Goal: Task Accomplishment & Management: Use online tool/utility

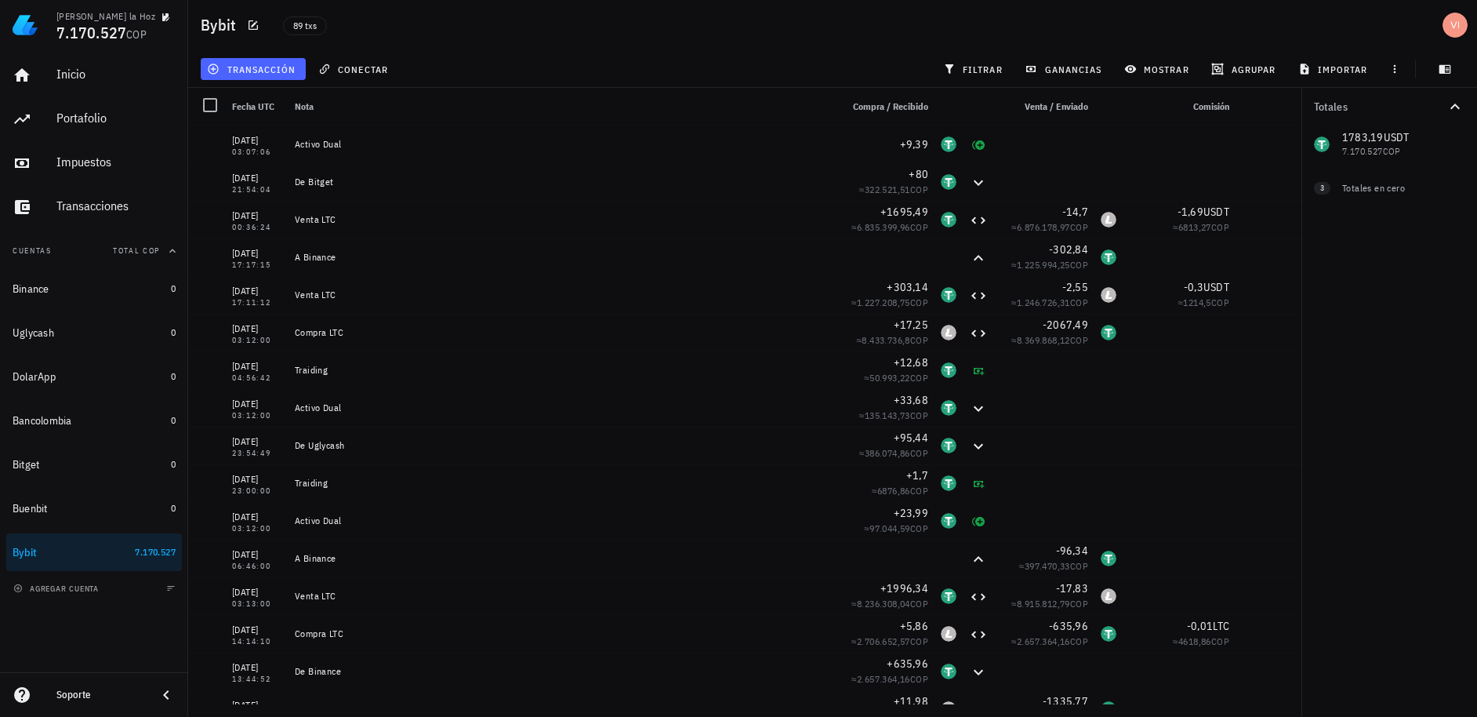
click at [250, 76] on button "transacción" at bounding box center [253, 69] width 105 height 22
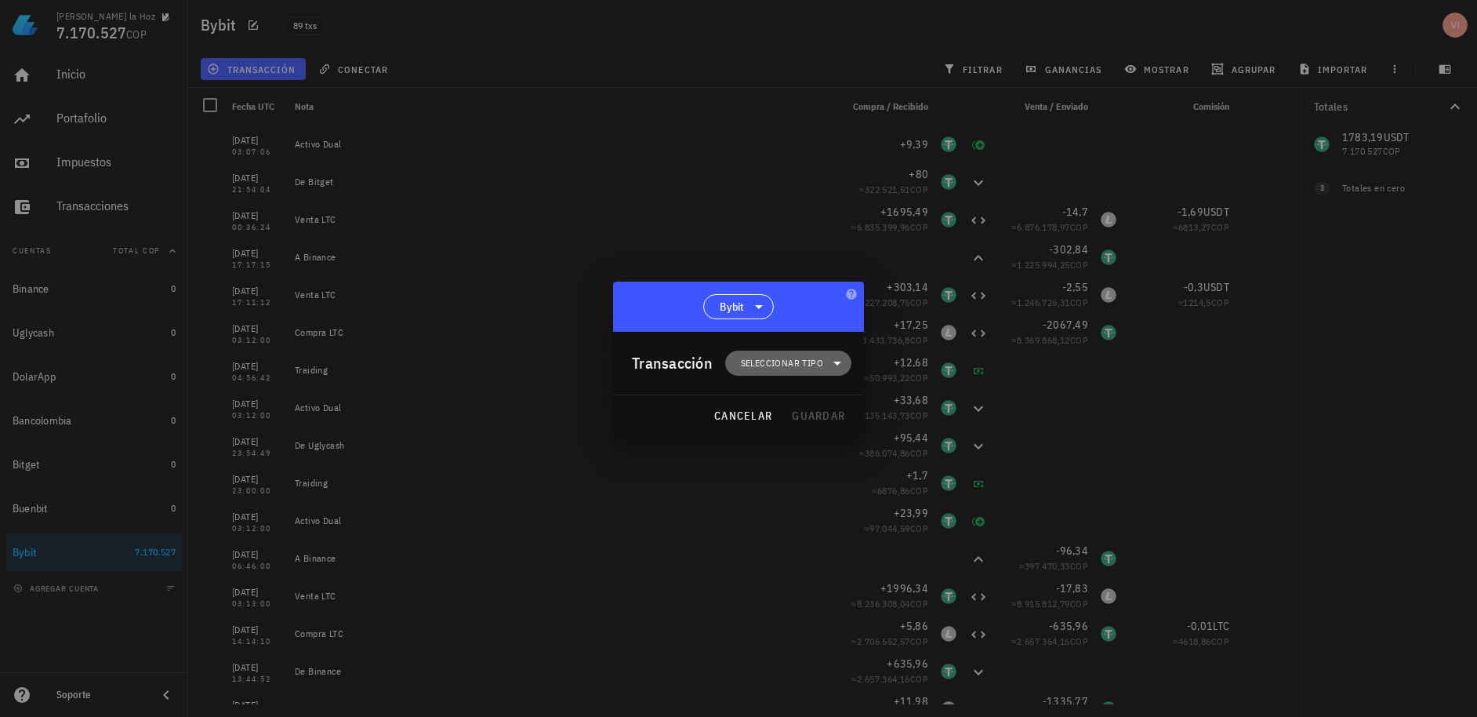
click at [779, 366] on span "Seleccionar tipo" at bounding box center [782, 363] width 82 height 16
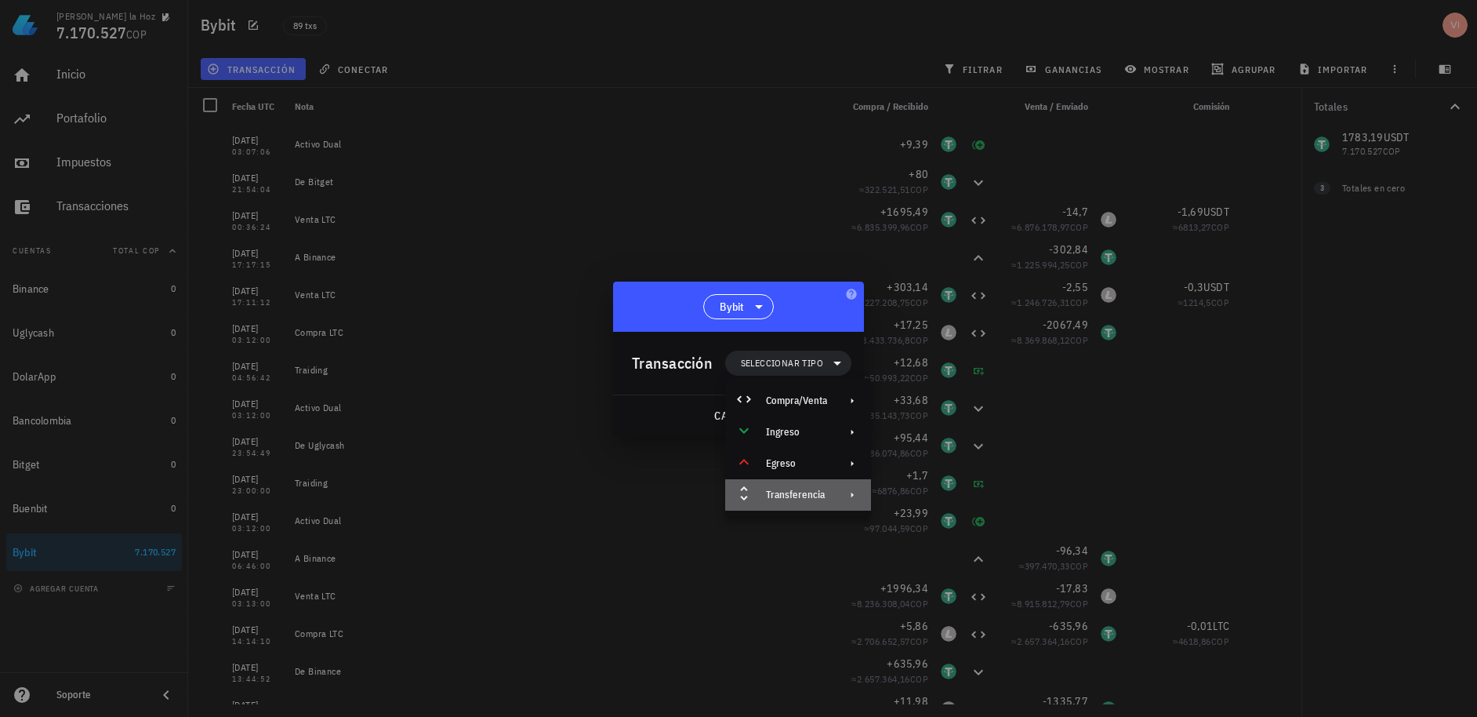
click at [782, 498] on div "Transferencia" at bounding box center [796, 495] width 61 height 13
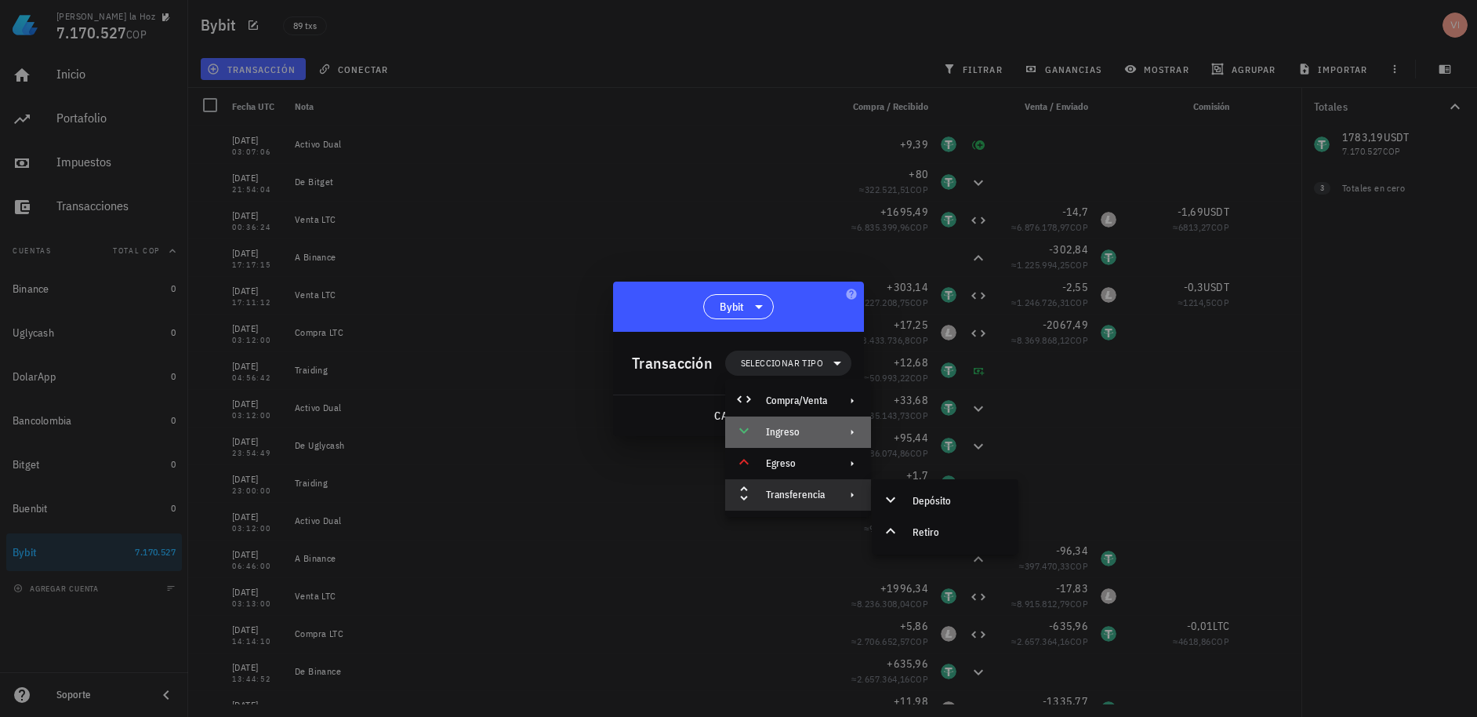
click at [786, 431] on div "Ingreso" at bounding box center [796, 432] width 61 height 13
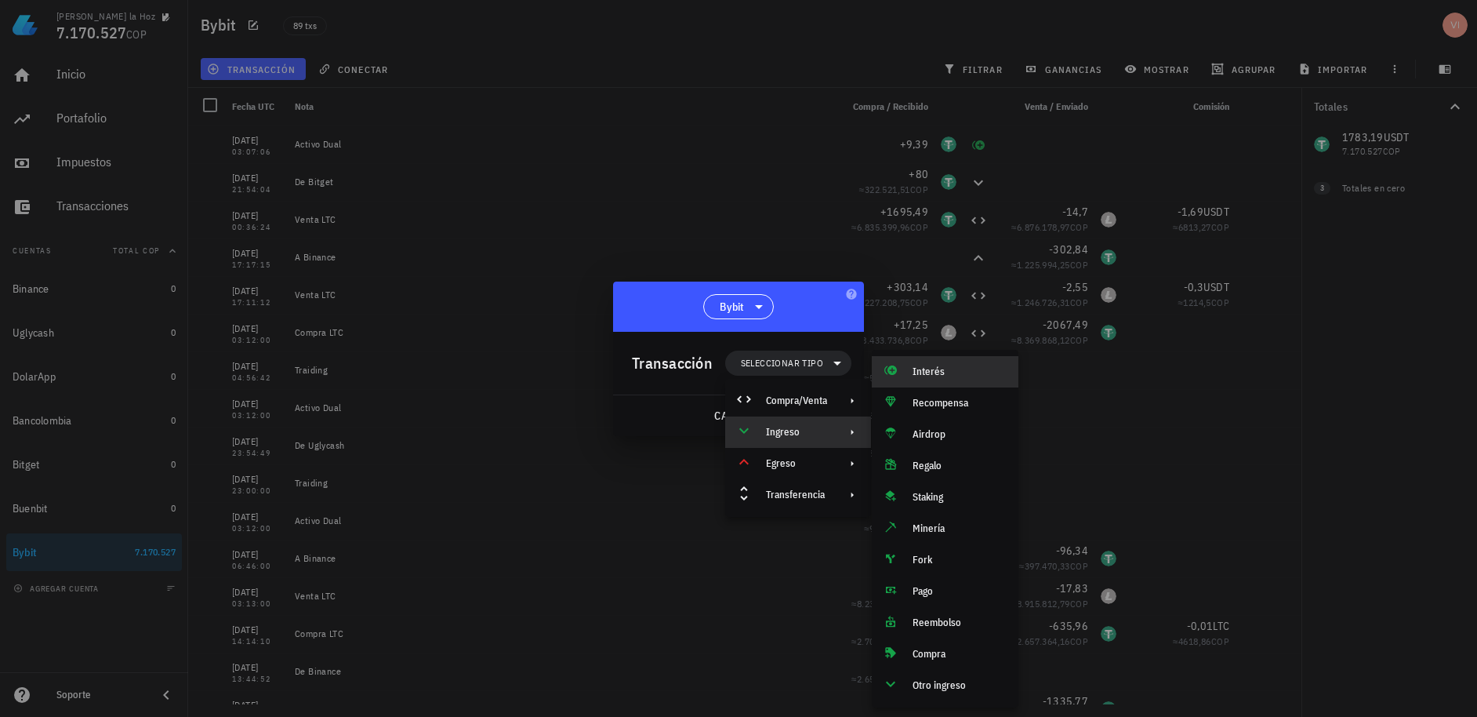
click at [924, 382] on div "Interés" at bounding box center [945, 371] width 147 height 31
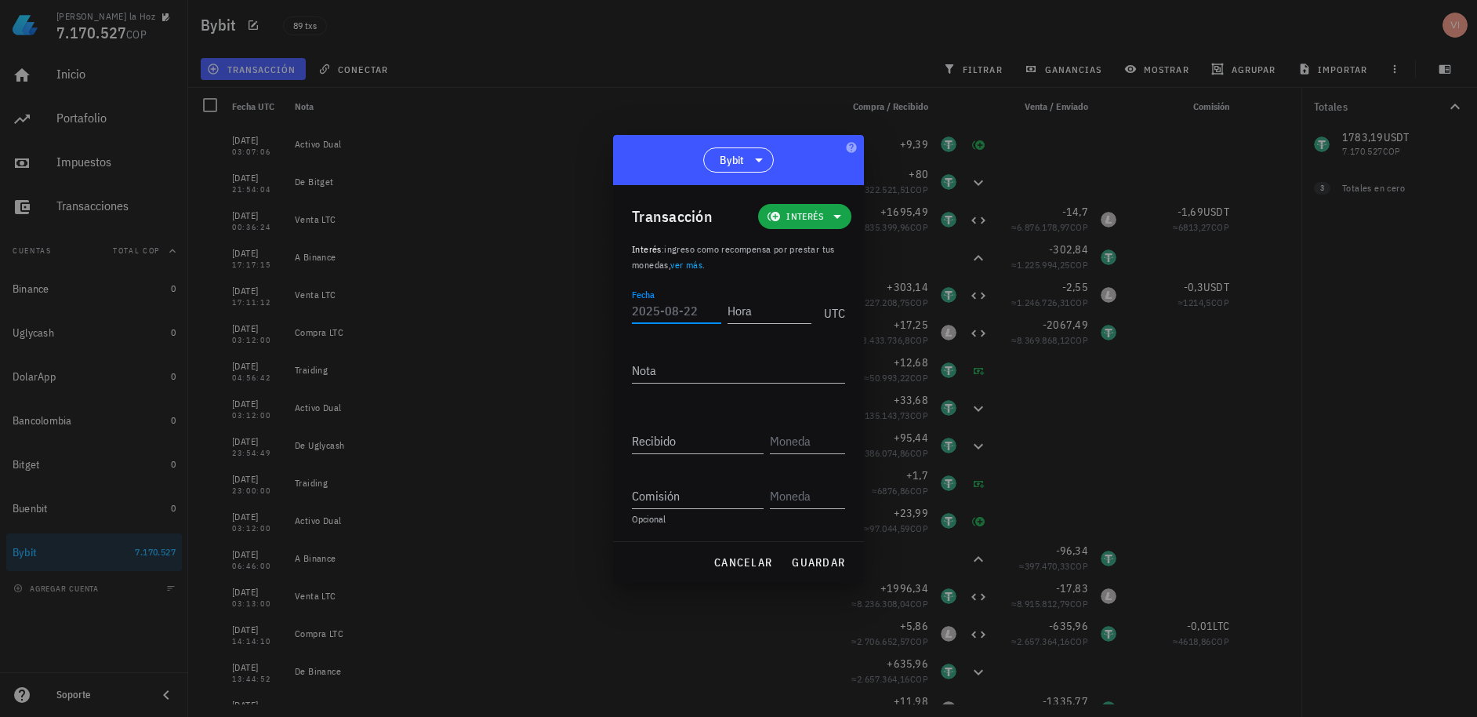
click at [701, 316] on input "Fecha" at bounding box center [676, 310] width 89 height 25
type input "[DATE]"
type input "03:12:00"
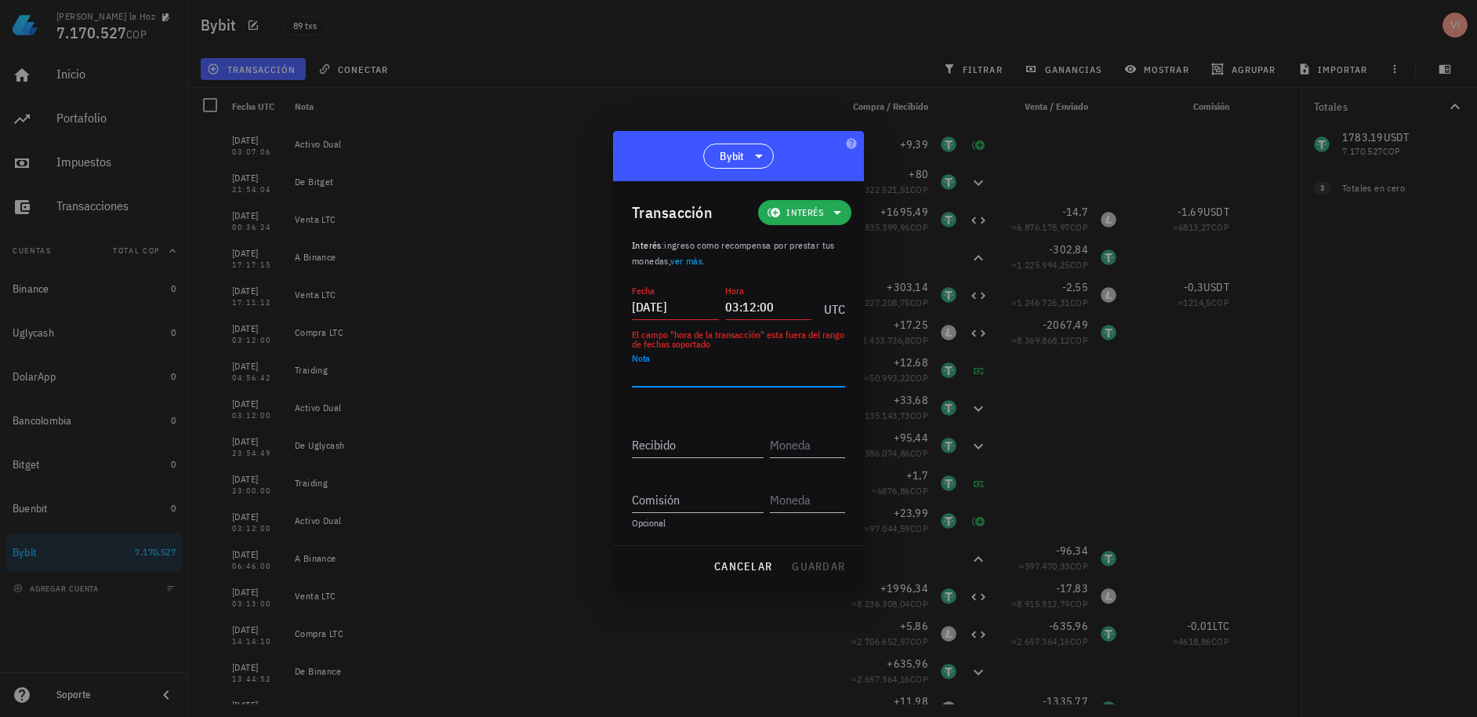
click at [798, 208] on span "Interés" at bounding box center [805, 213] width 37 height 16
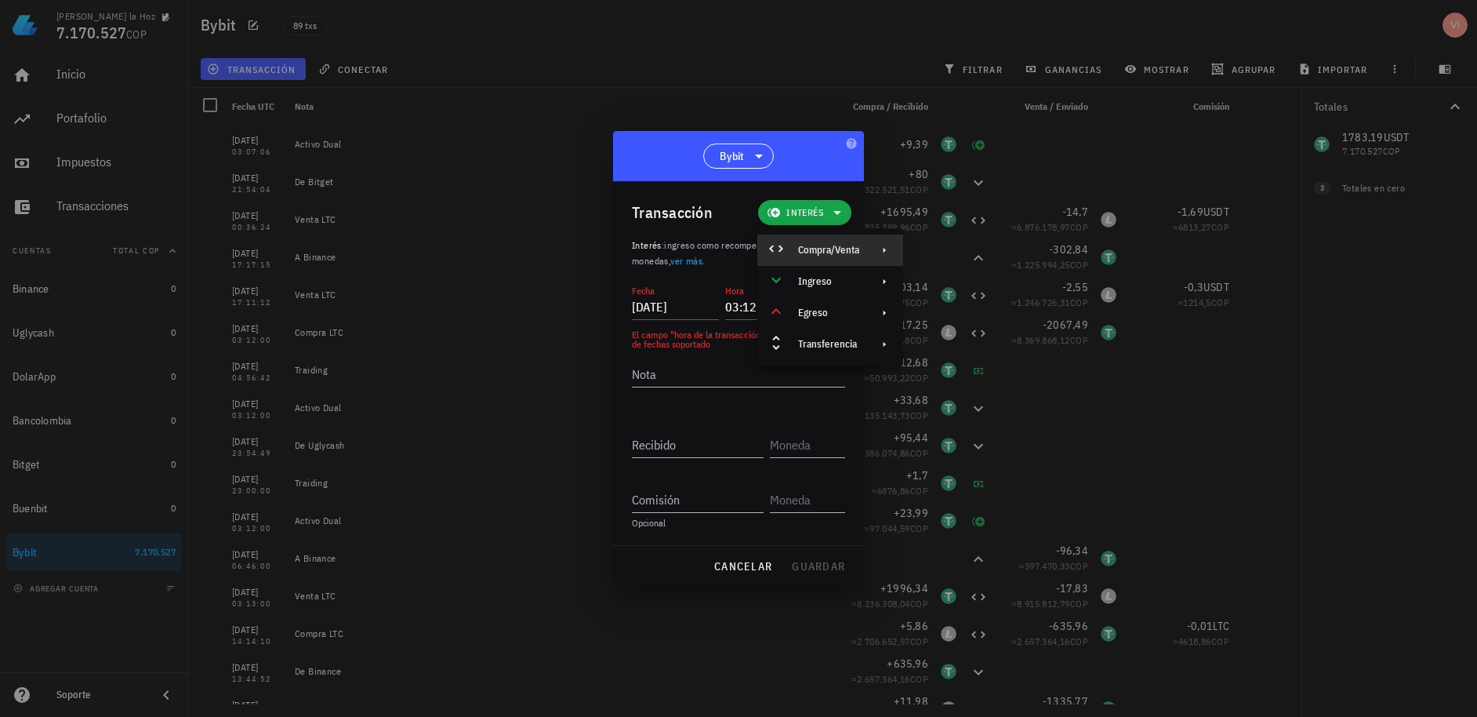
click at [798, 240] on div "Compra/Venta" at bounding box center [831, 249] width 146 height 31
click at [981, 252] on div "Compra/Venta" at bounding box center [991, 256] width 93 height 13
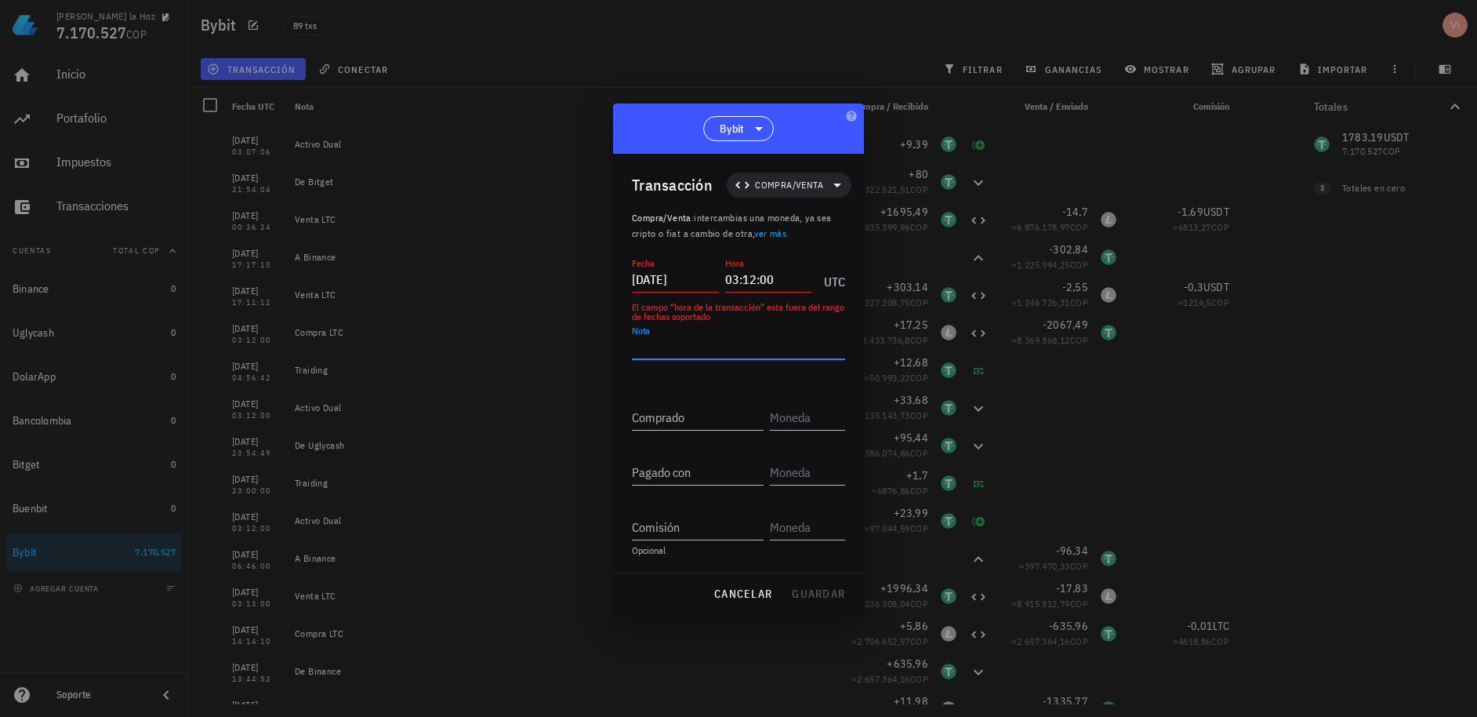
click at [721, 353] on textarea "Nota" at bounding box center [738, 346] width 213 height 25
type textarea "Compra LTC"
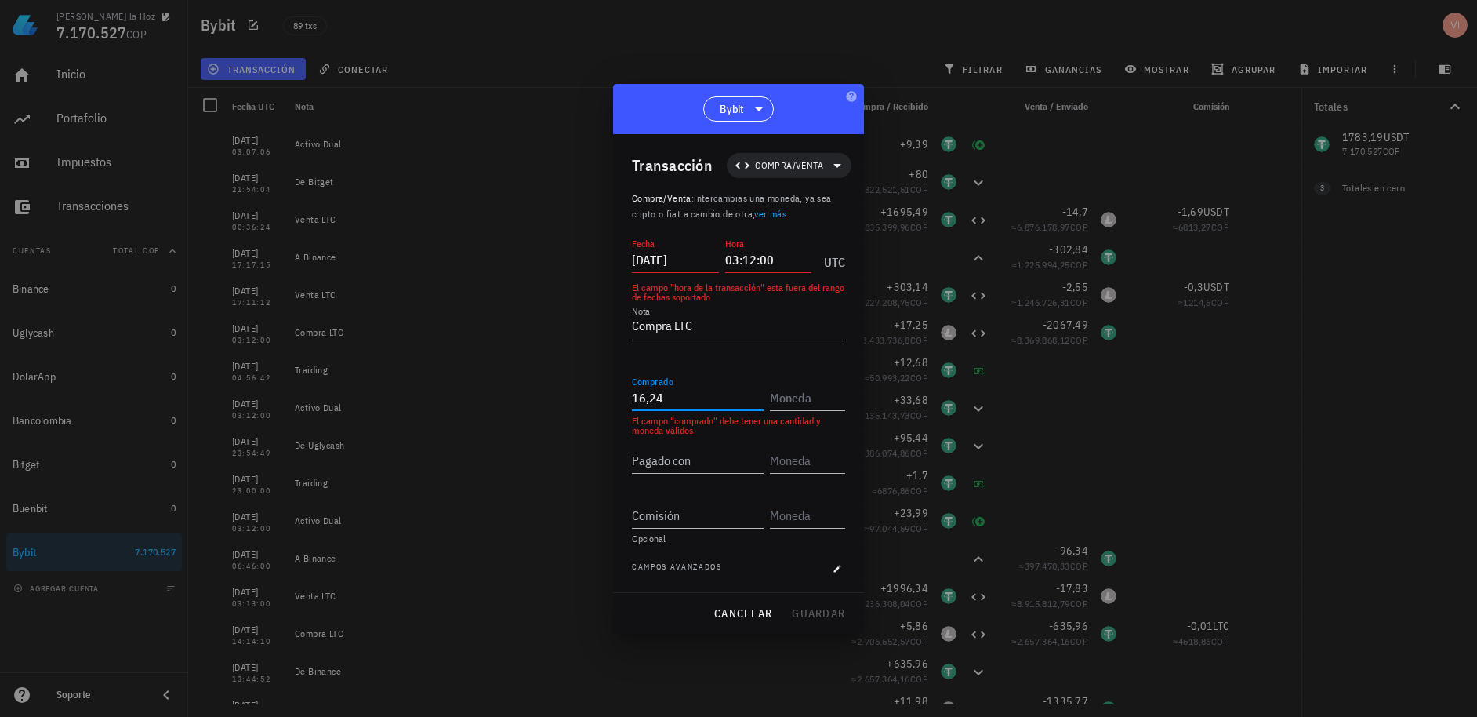
type input "16,24"
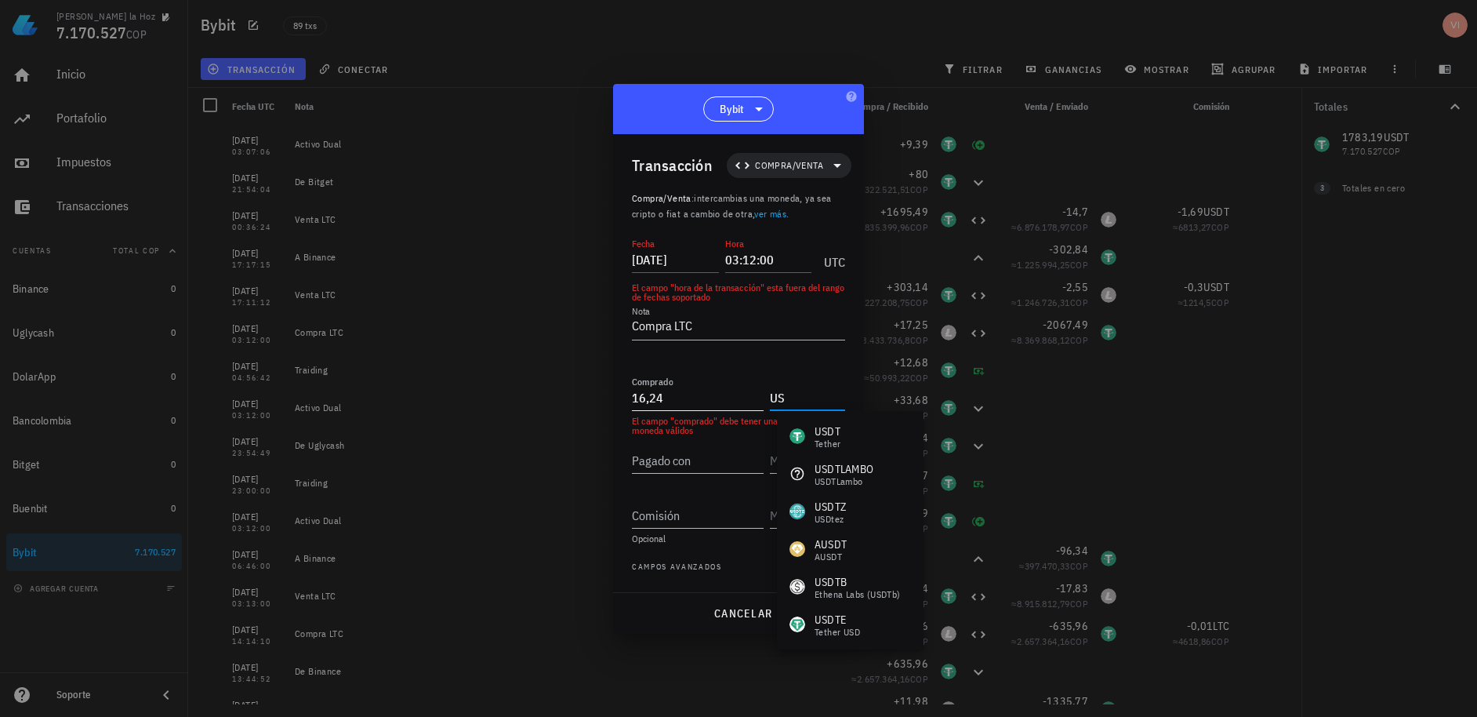
type input "U"
click at [790, 434] on div "LTC Litecoin" at bounding box center [853, 436] width 153 height 38
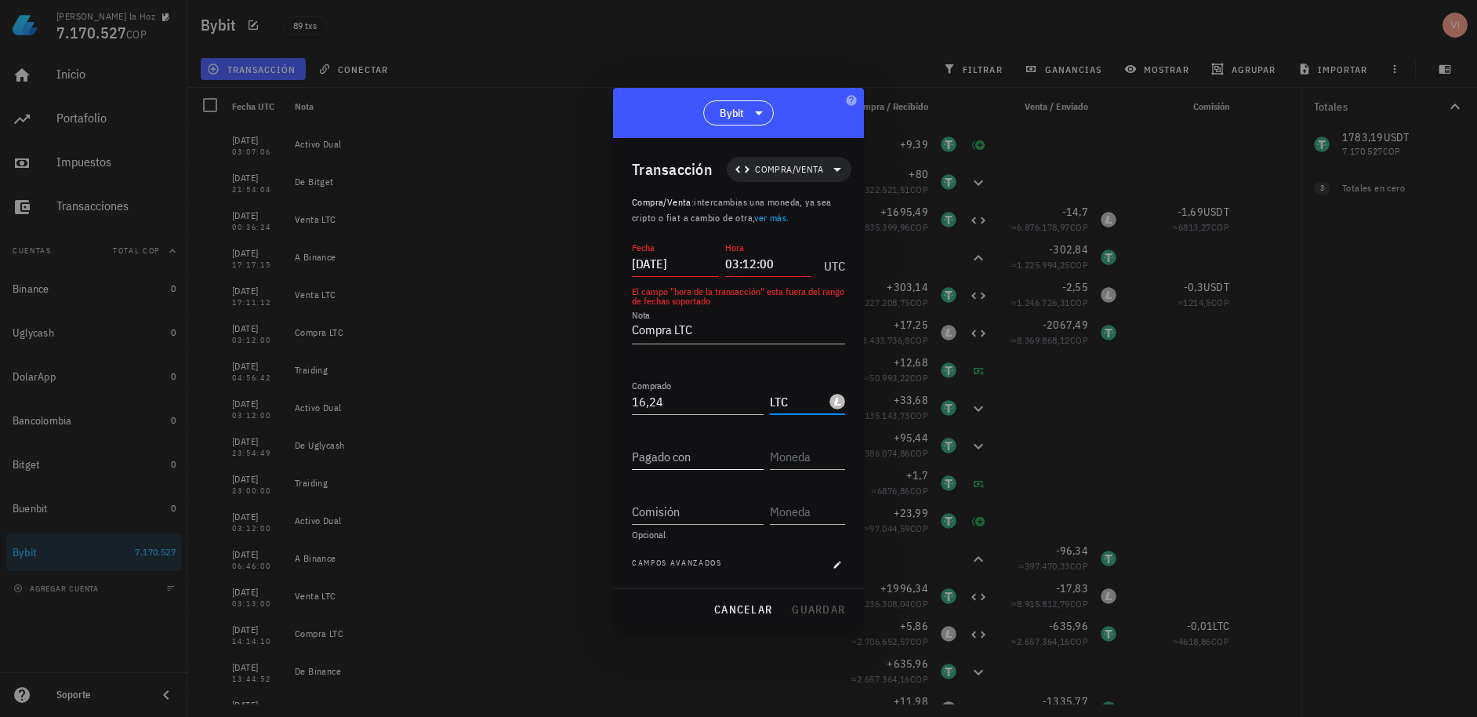
type input "LTC"
click at [731, 469] on div "Pagado con" at bounding box center [698, 456] width 132 height 25
type input "1.783,19"
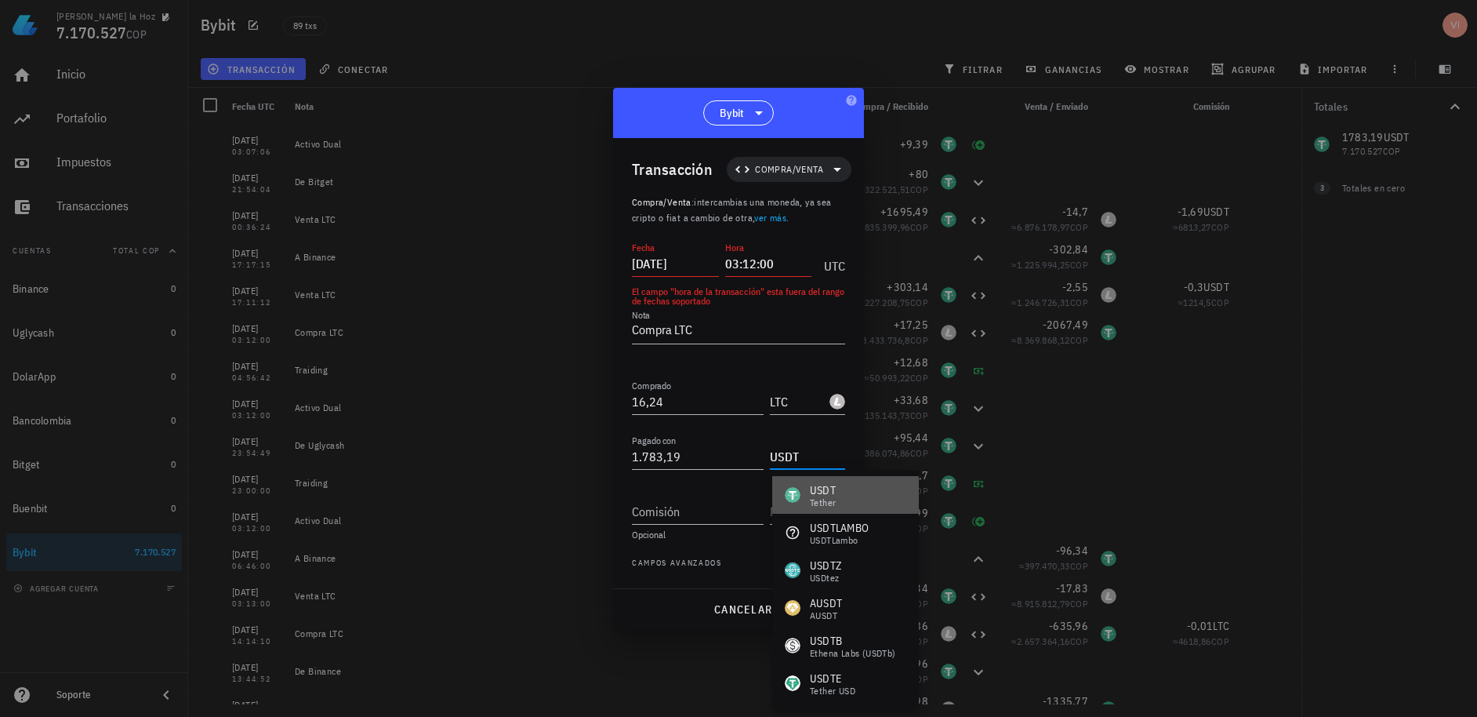
click at [859, 499] on div "USDT Tether" at bounding box center [845, 495] width 147 height 38
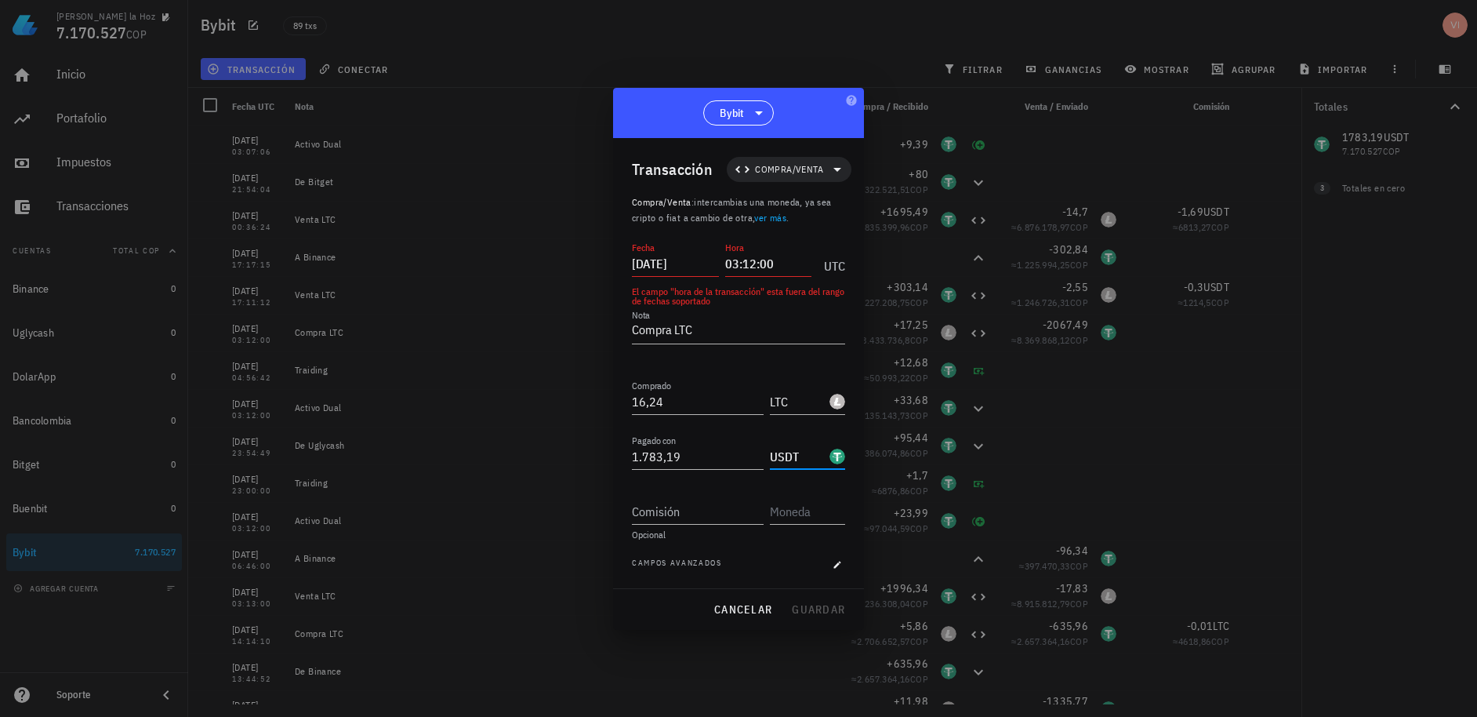
type input "USDT"
click at [754, 525] on div "Comisión Opcional" at bounding box center [738, 513] width 213 height 55
click at [708, 274] on input "[DATE]" at bounding box center [675, 263] width 87 height 25
type input "2"
click at [816, 601] on div "cancelar guardar" at bounding box center [738, 609] width 251 height 41
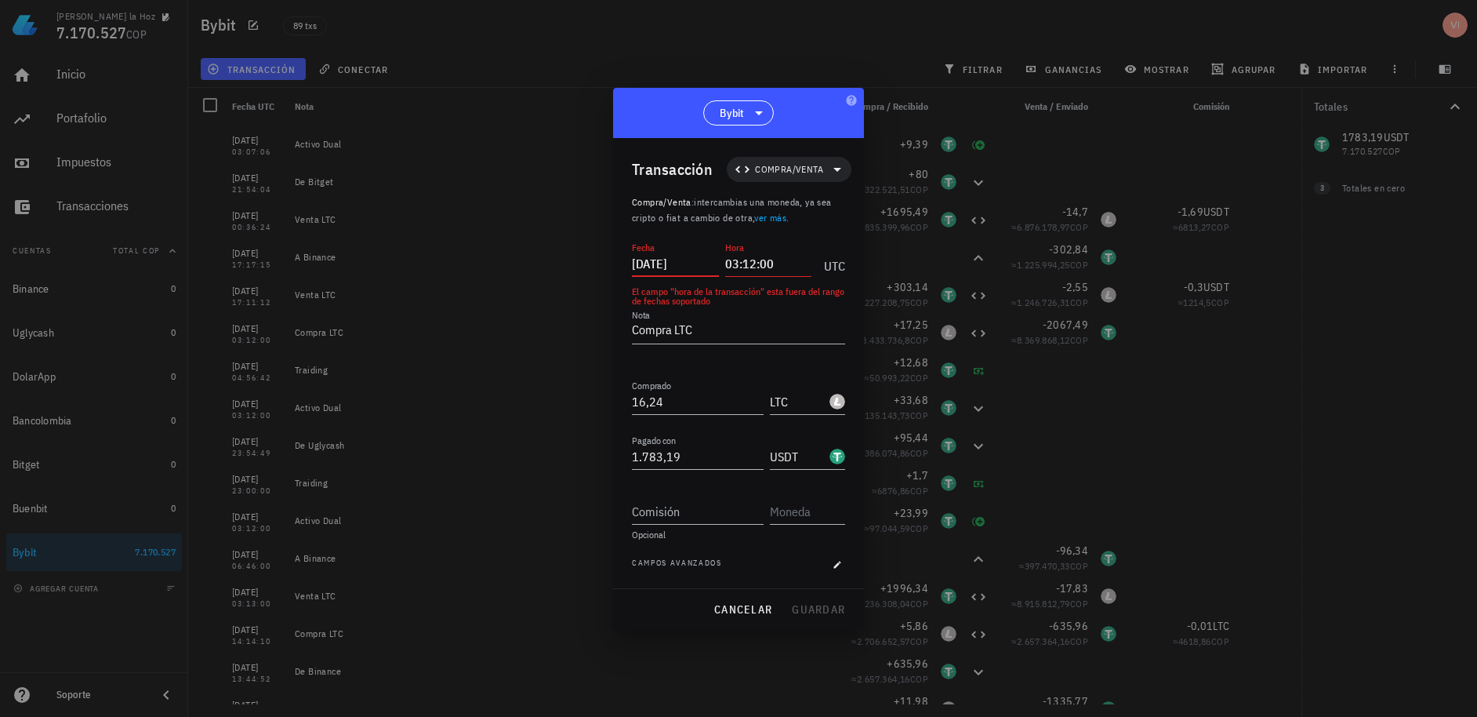
drag, startPoint x: 686, startPoint y: 263, endPoint x: 711, endPoint y: 263, distance: 25.1
click at [686, 263] on input "[DATE]" at bounding box center [675, 263] width 87 height 25
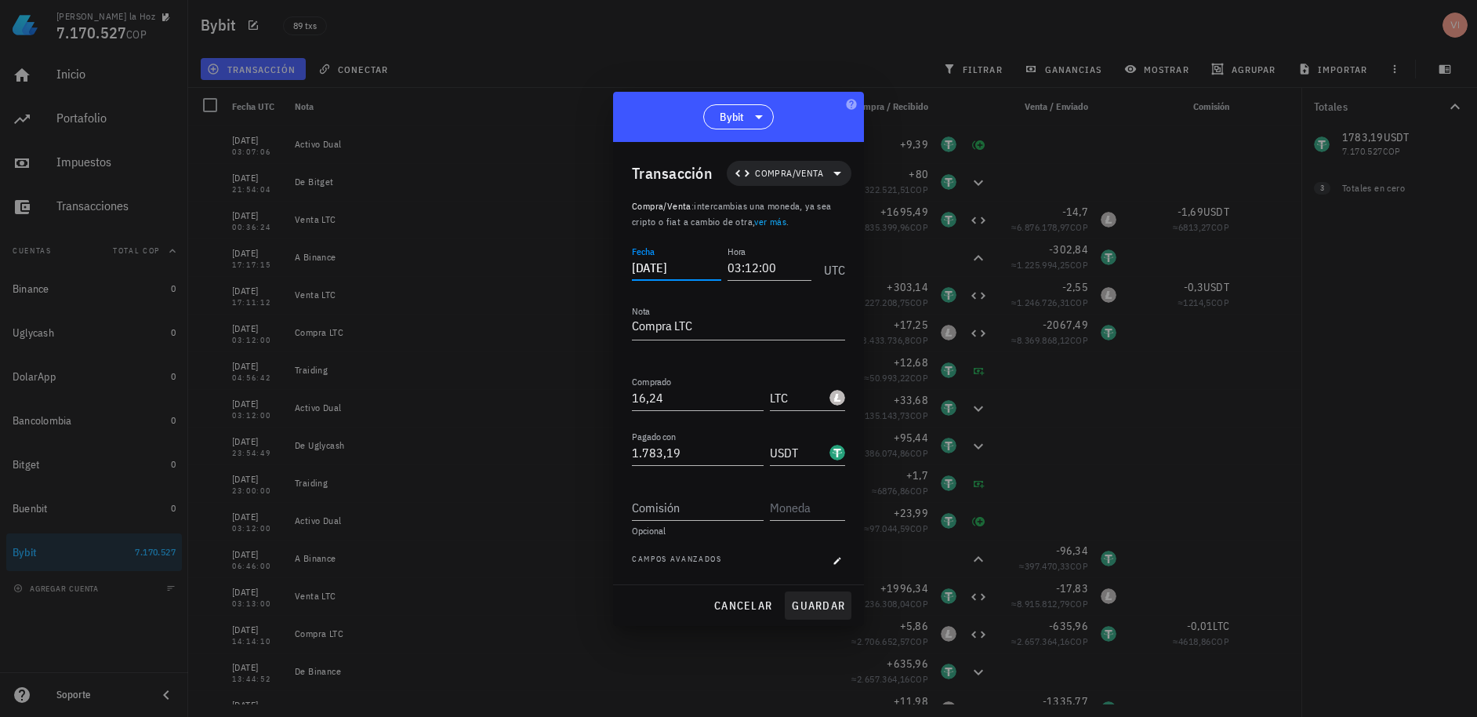
type input "[DATE]"
click at [828, 597] on button "guardar" at bounding box center [818, 605] width 67 height 28
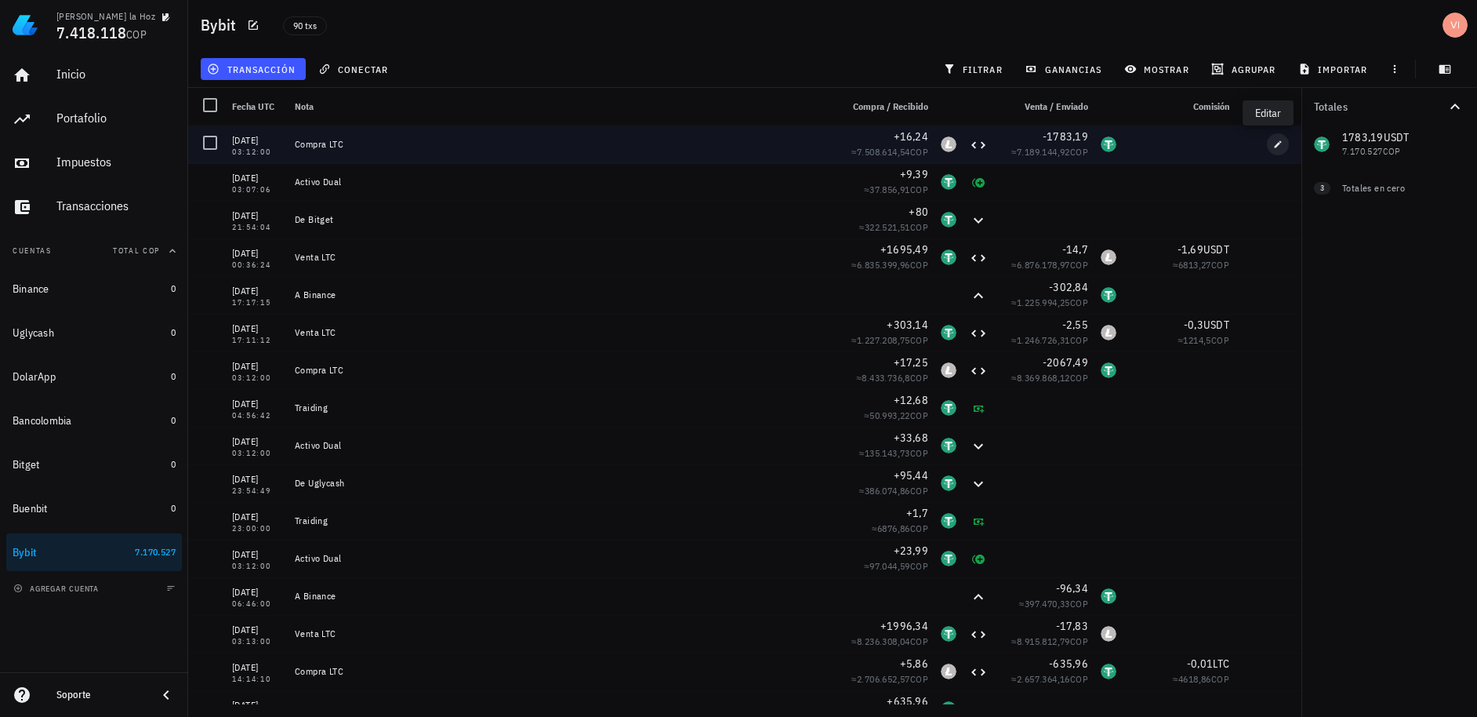
click at [1274, 140] on icon "button" at bounding box center [1278, 144] width 9 height 9
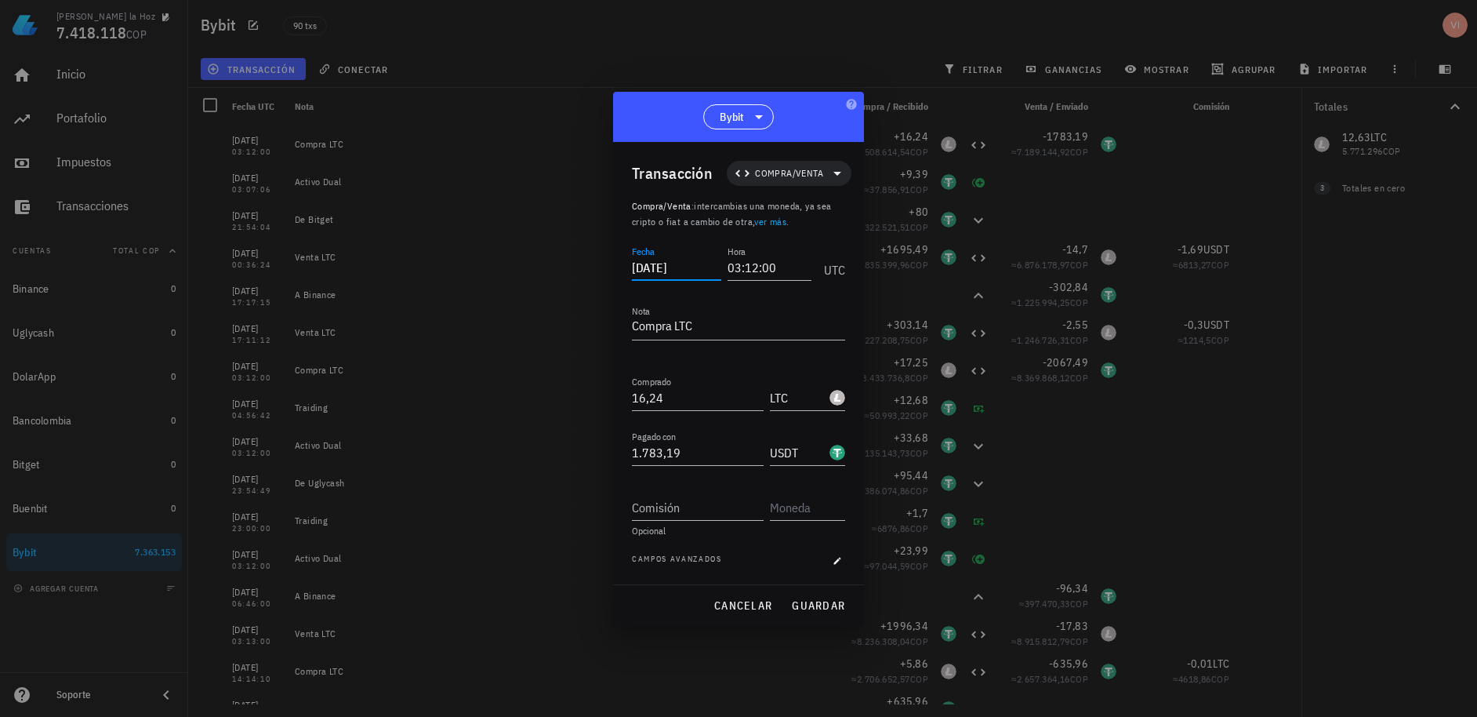
click at [691, 267] on input "[DATE]" at bounding box center [676, 267] width 89 height 25
click at [811, 610] on div "cancelar guardar" at bounding box center [738, 605] width 251 height 41
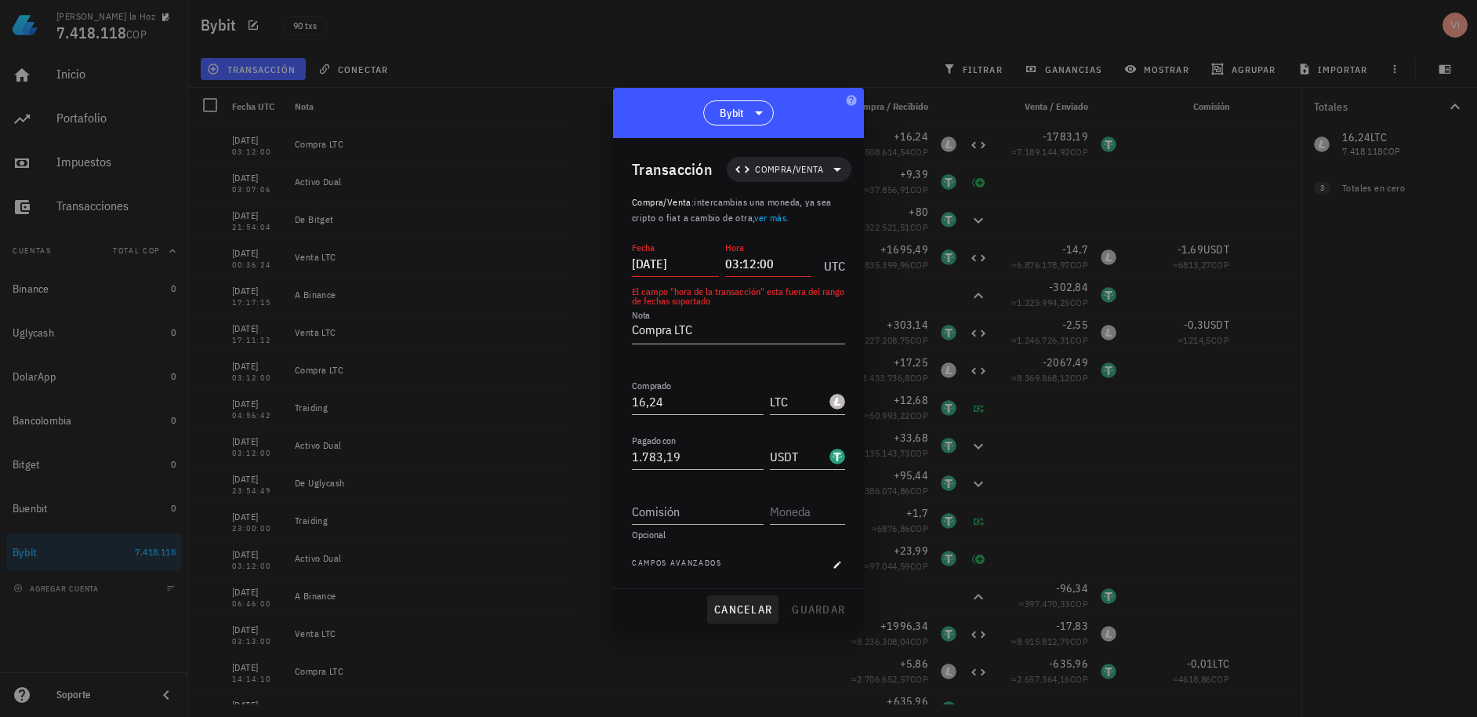
click at [745, 613] on span "cancelar" at bounding box center [743, 609] width 59 height 14
type input "[DATE]"
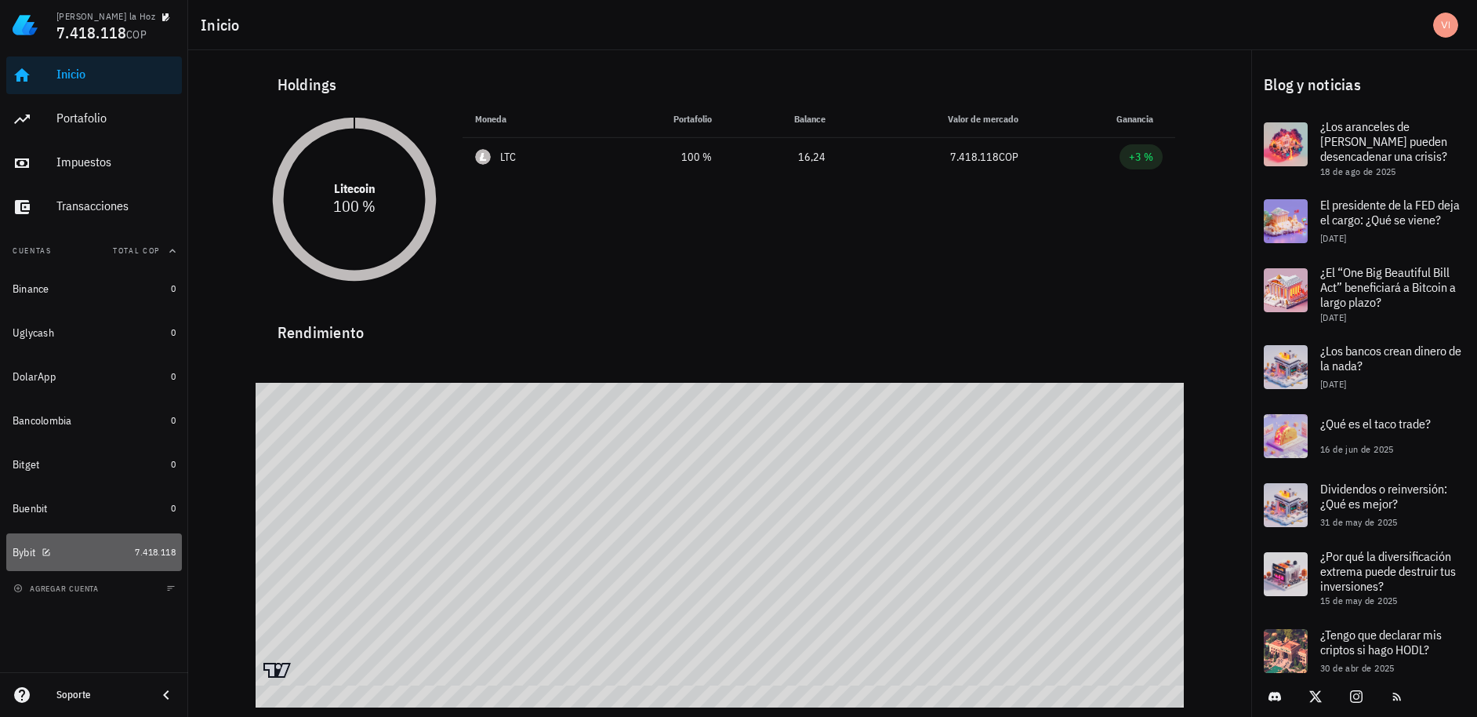
click at [96, 546] on div "Bybit" at bounding box center [71, 552] width 116 height 15
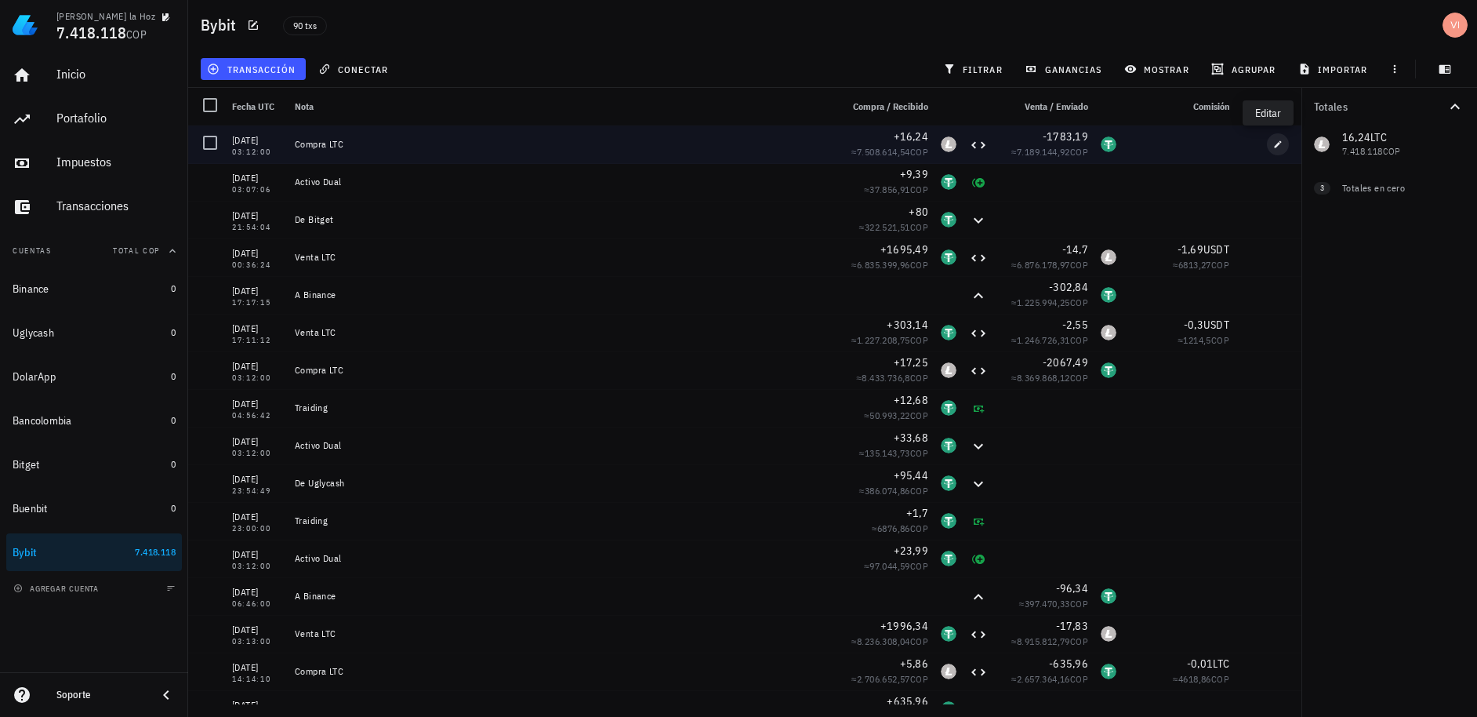
click at [1274, 147] on icon "button" at bounding box center [1278, 144] width 9 height 9
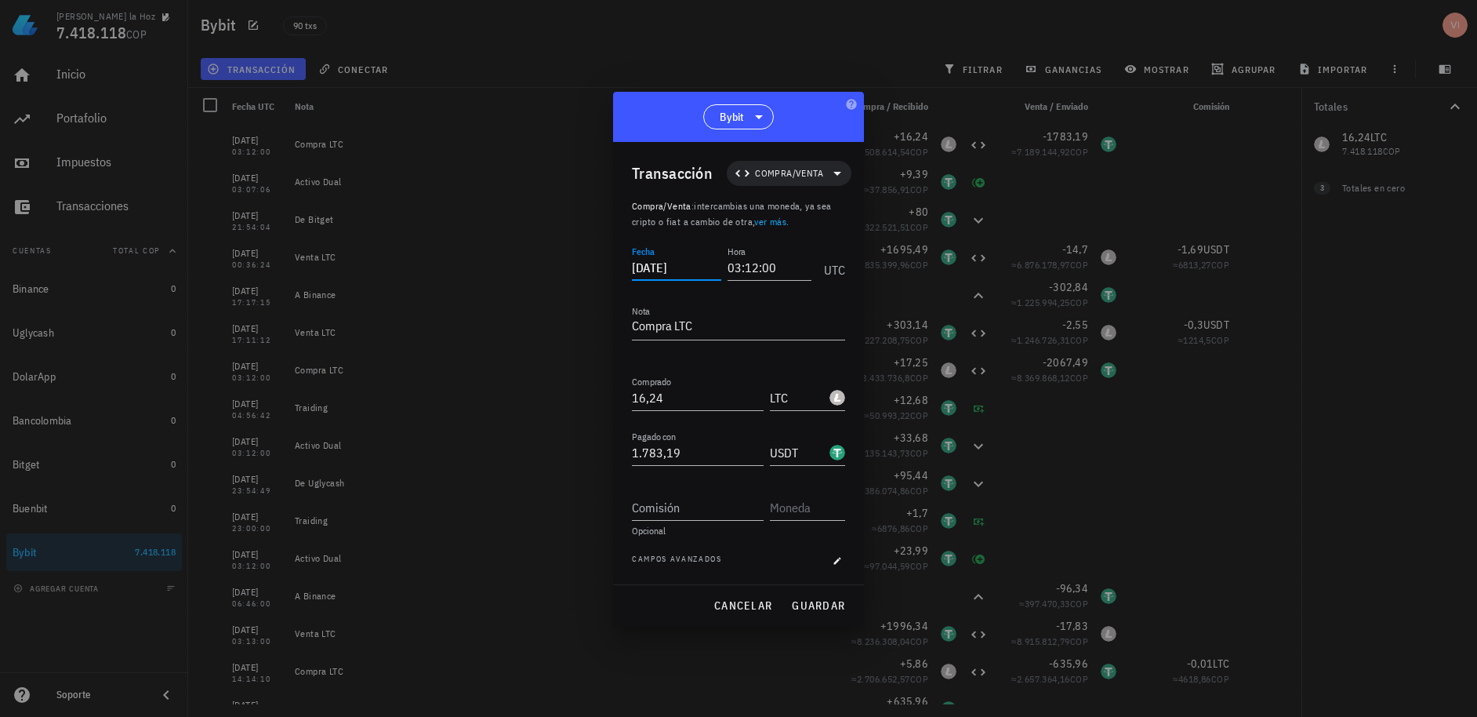
click at [693, 274] on input "[DATE]" at bounding box center [676, 267] width 89 height 25
click at [807, 609] on span "guardar" at bounding box center [818, 605] width 54 height 14
type input "[DATE]"
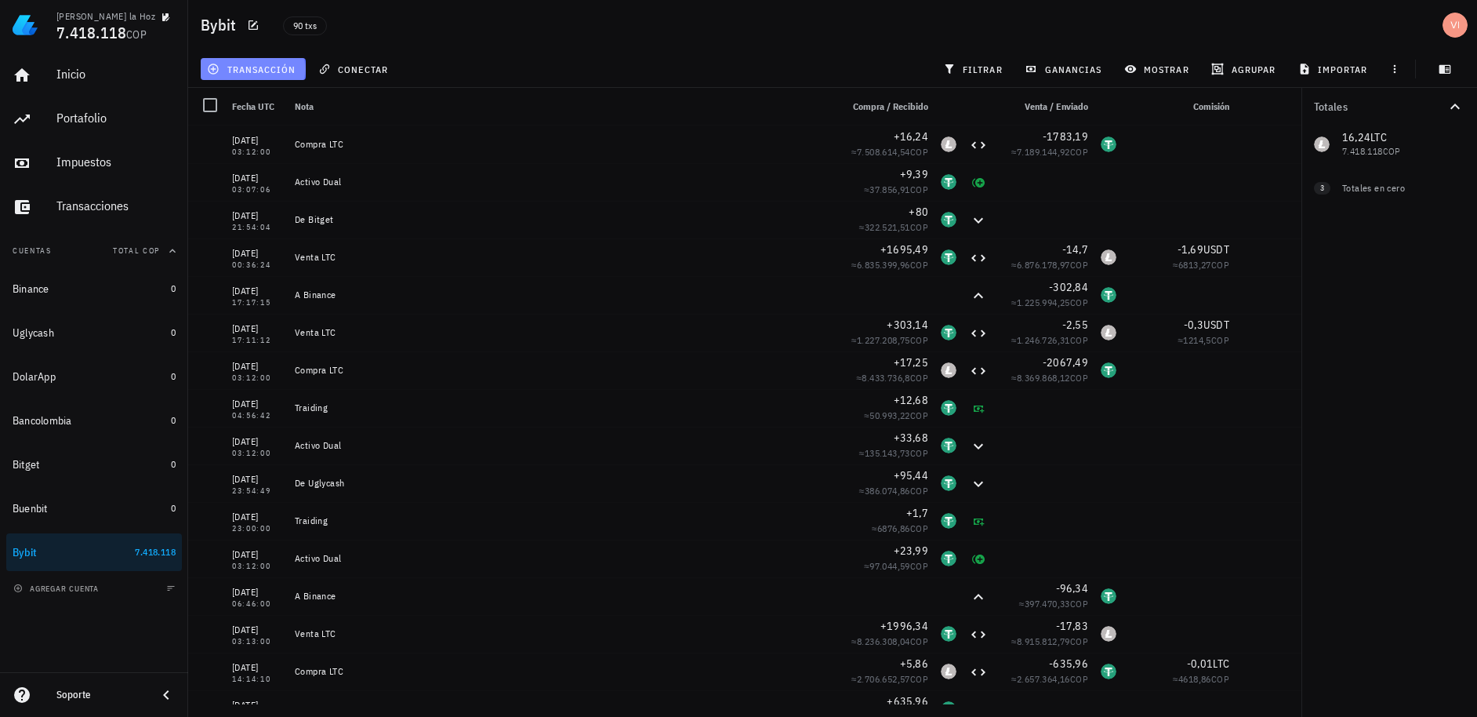
click at [257, 59] on button "transacción" at bounding box center [253, 69] width 105 height 22
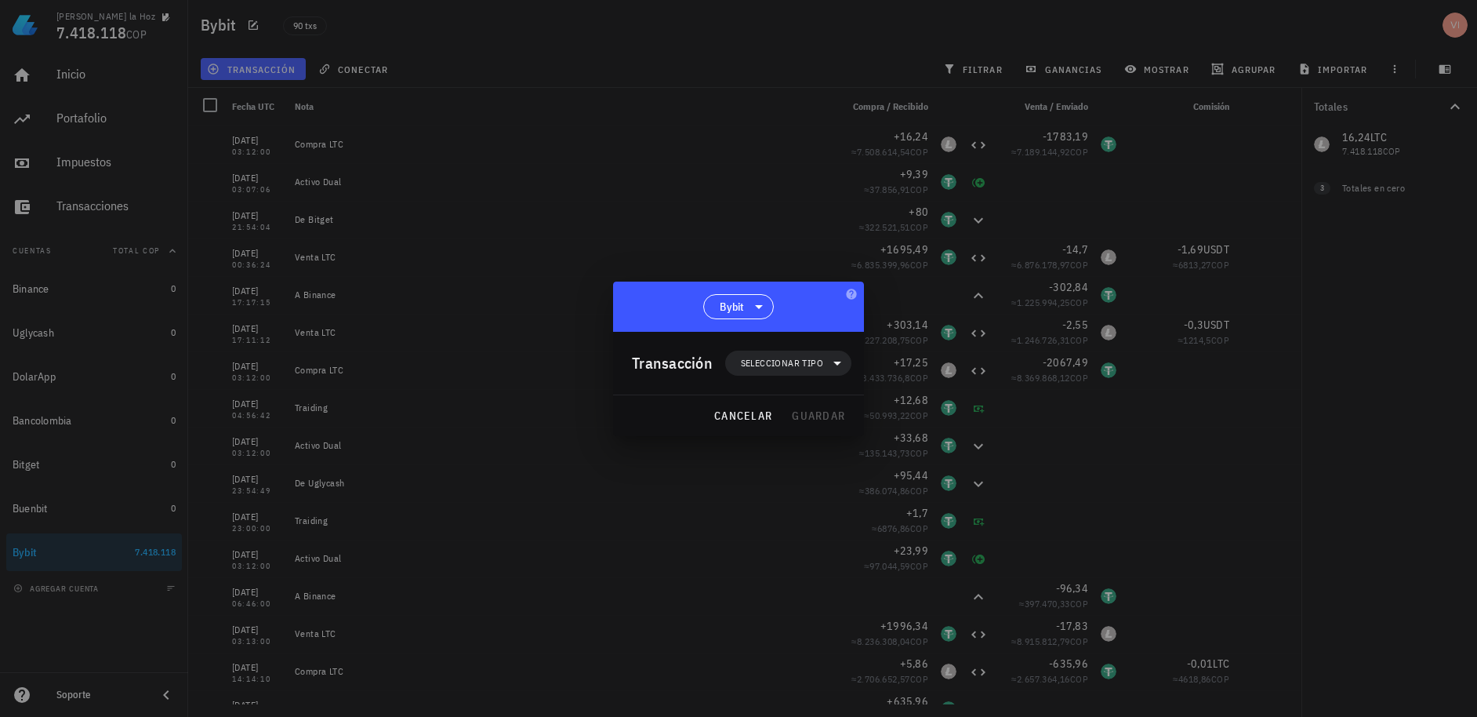
click at [758, 376] on div "Transacción Seleccionar tipo" at bounding box center [742, 363] width 220 height 63
click at [763, 372] on span "Seleccionar tipo" at bounding box center [788, 363] width 107 height 25
click at [785, 509] on div "Transferencia" at bounding box center [798, 494] width 146 height 31
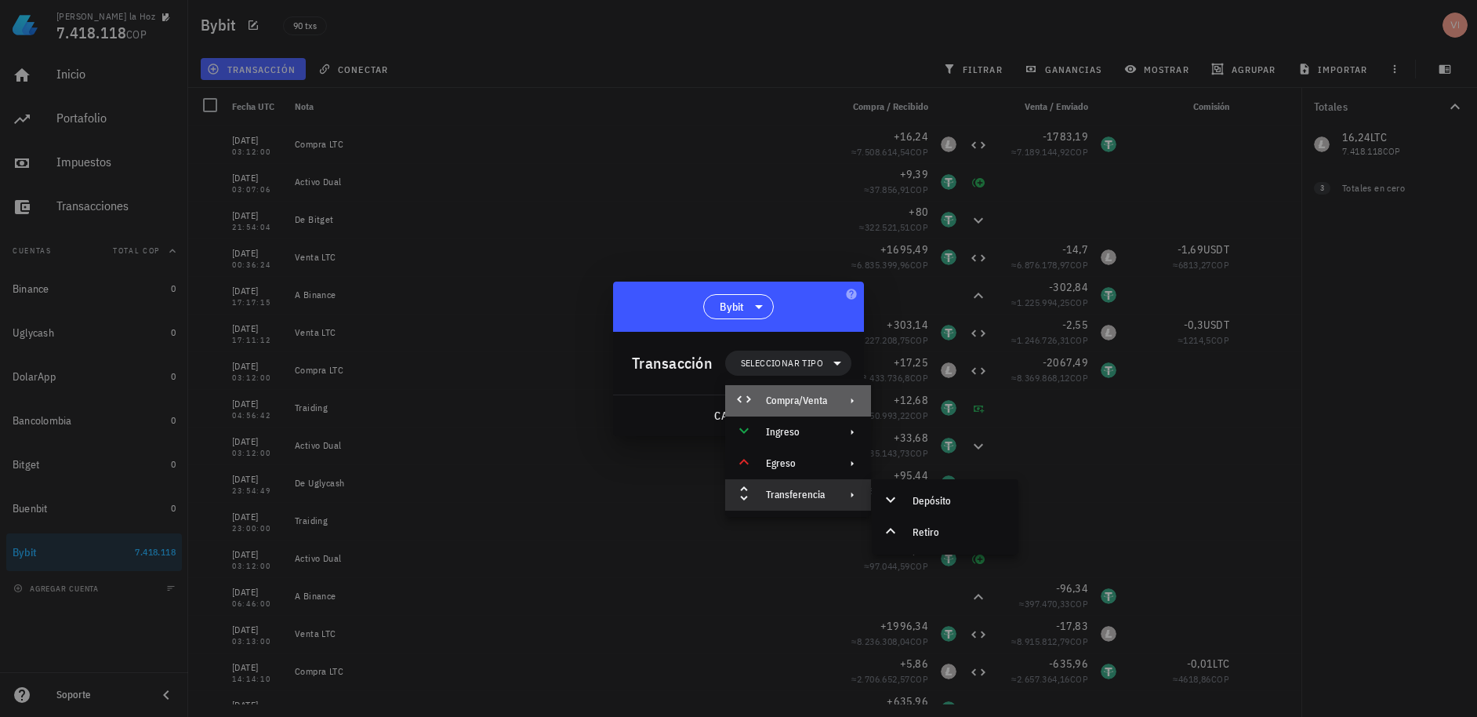
click at [801, 402] on div "Compra/Venta" at bounding box center [796, 400] width 61 height 13
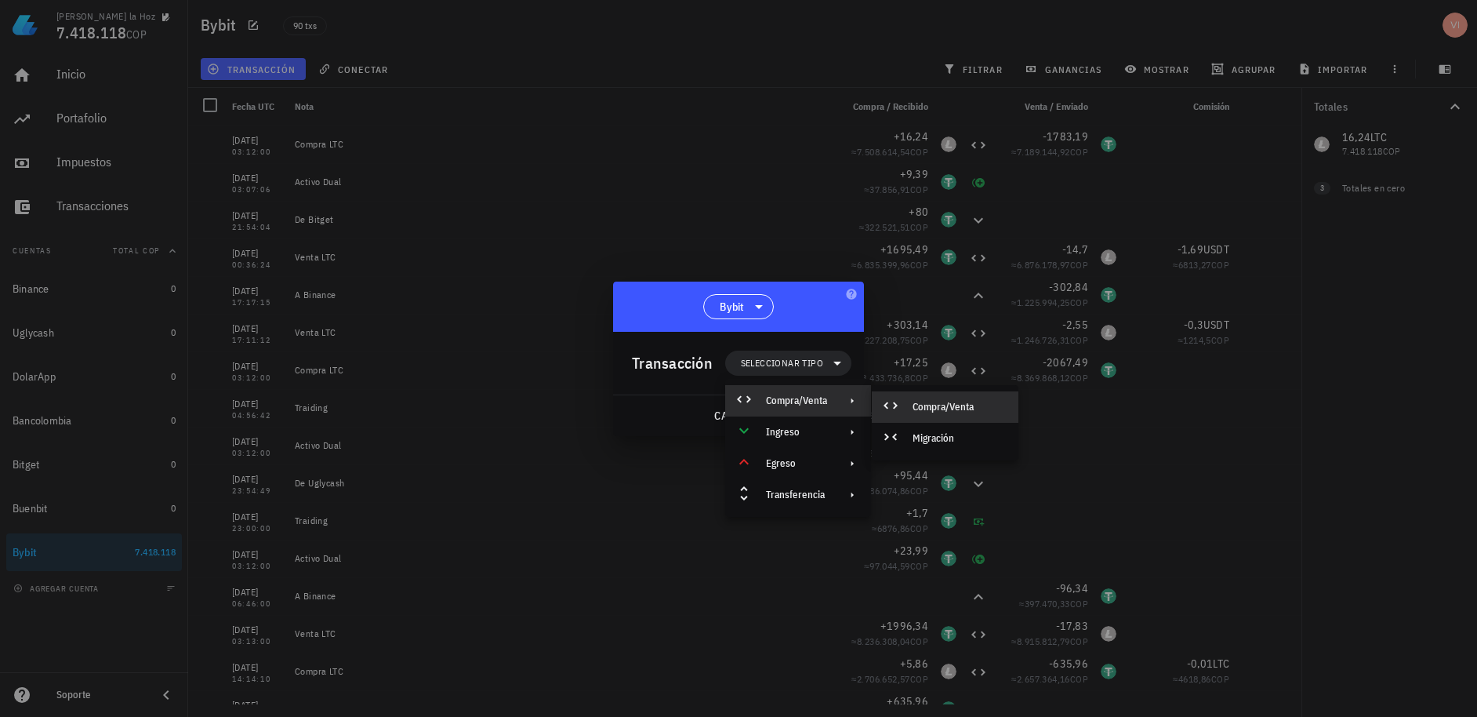
click at [910, 418] on div "Compra/Venta" at bounding box center [945, 406] width 147 height 31
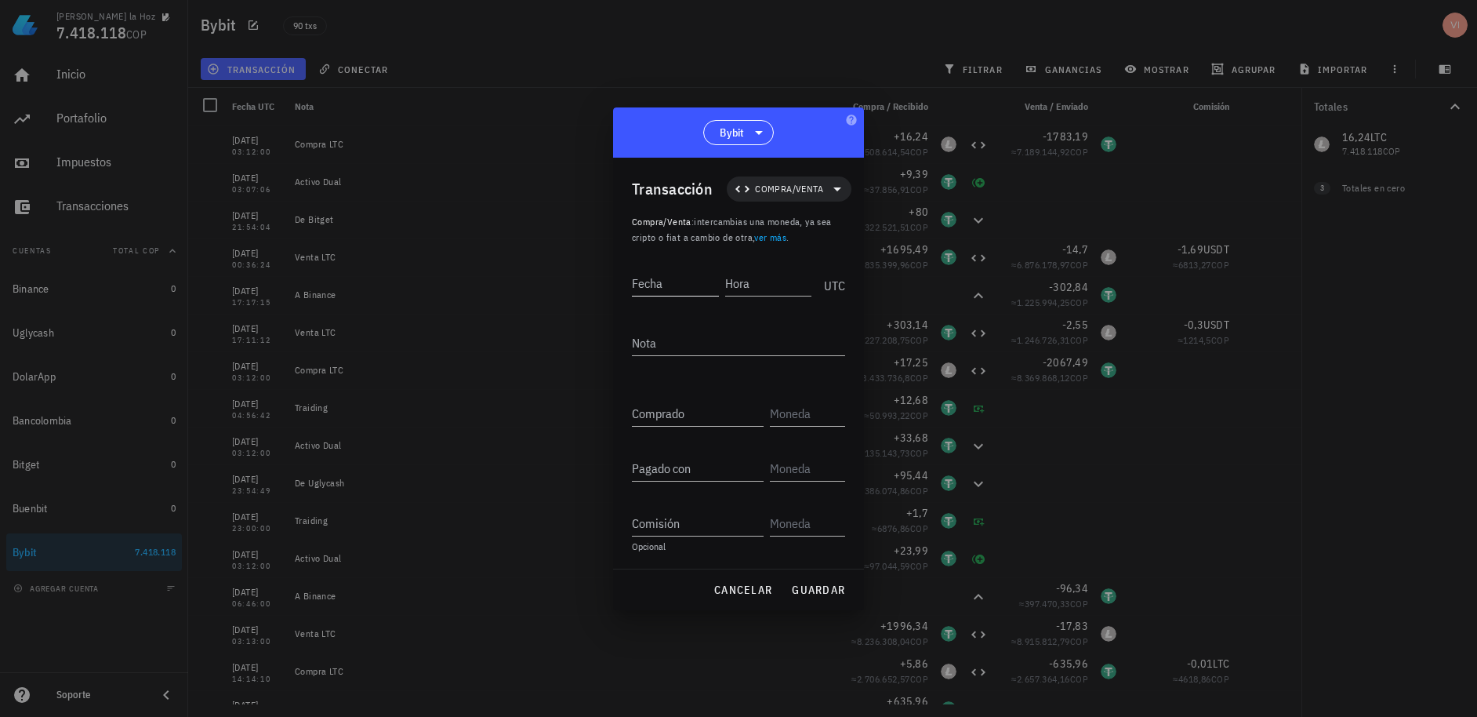
click at [687, 289] on input "Fecha" at bounding box center [675, 283] width 87 height 25
type input "[DATE]"
type input "07:35:06"
type textarea "Venta LTC"
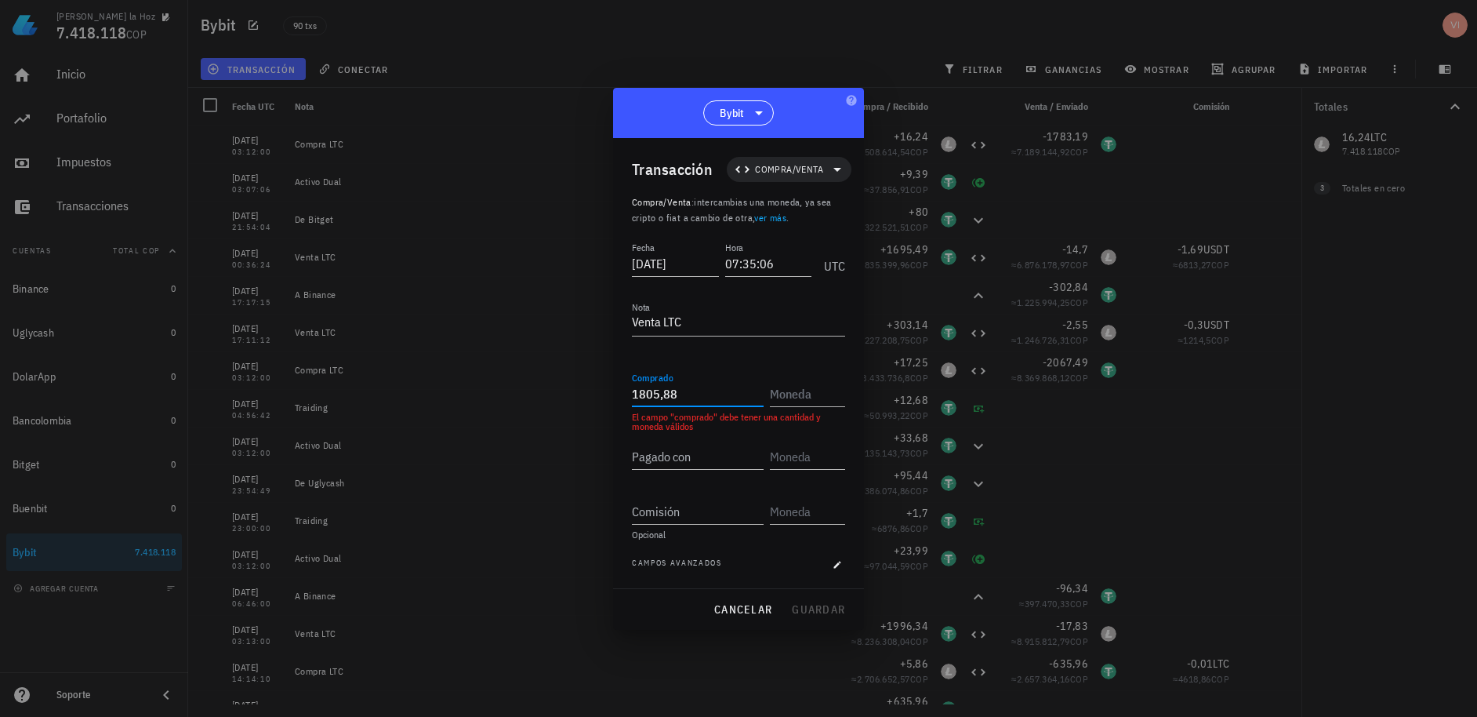
type input "1.805,88"
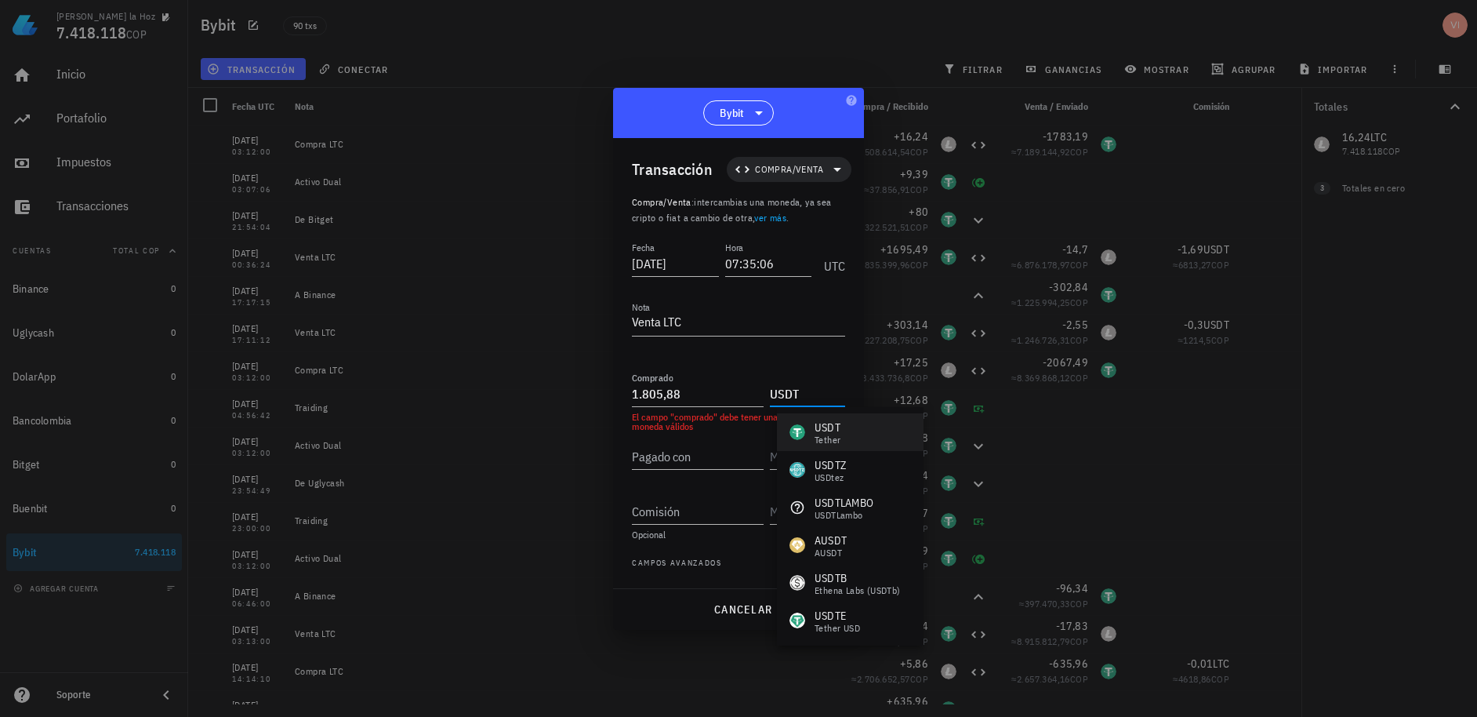
click at [809, 425] on div "USDT Tether" at bounding box center [815, 432] width 51 height 25
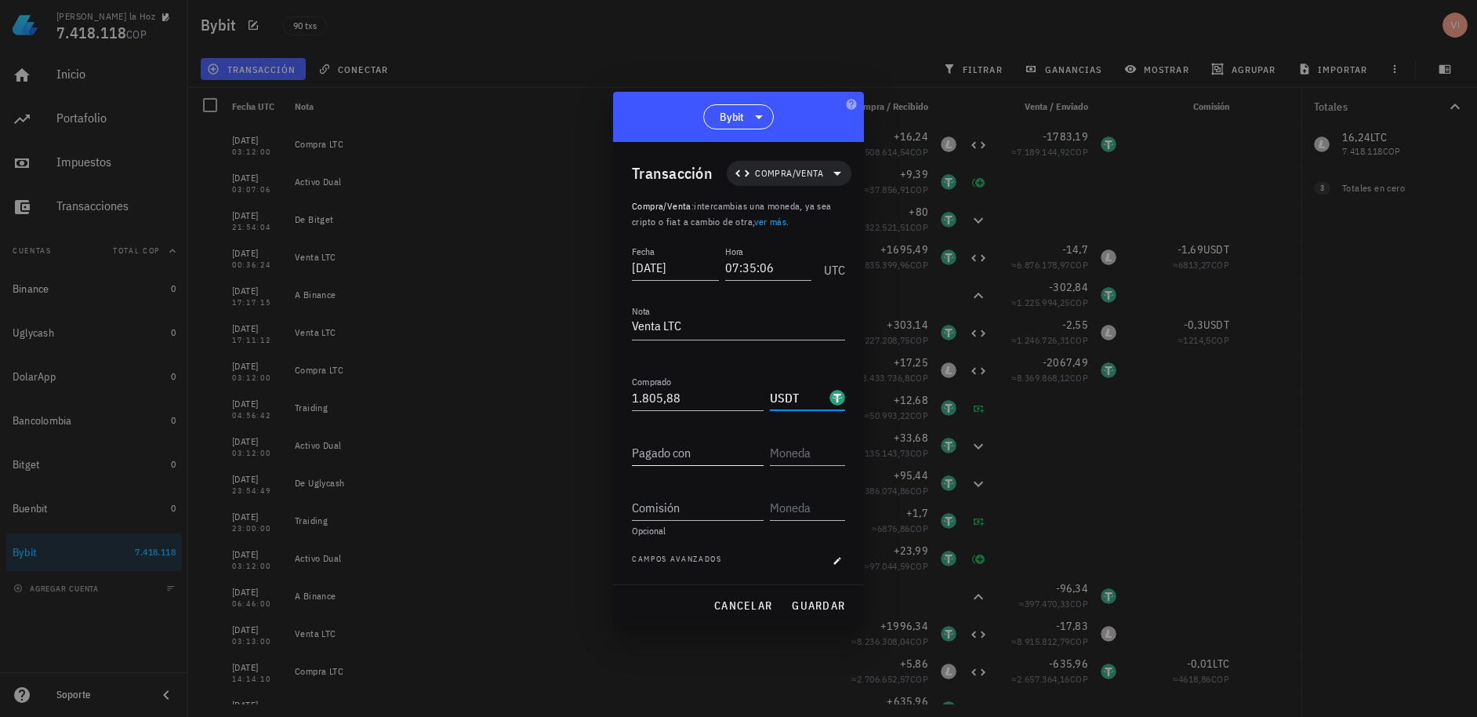
type input "USDT"
click at [714, 456] on input "Pagado con" at bounding box center [698, 452] width 132 height 25
type input "16,24"
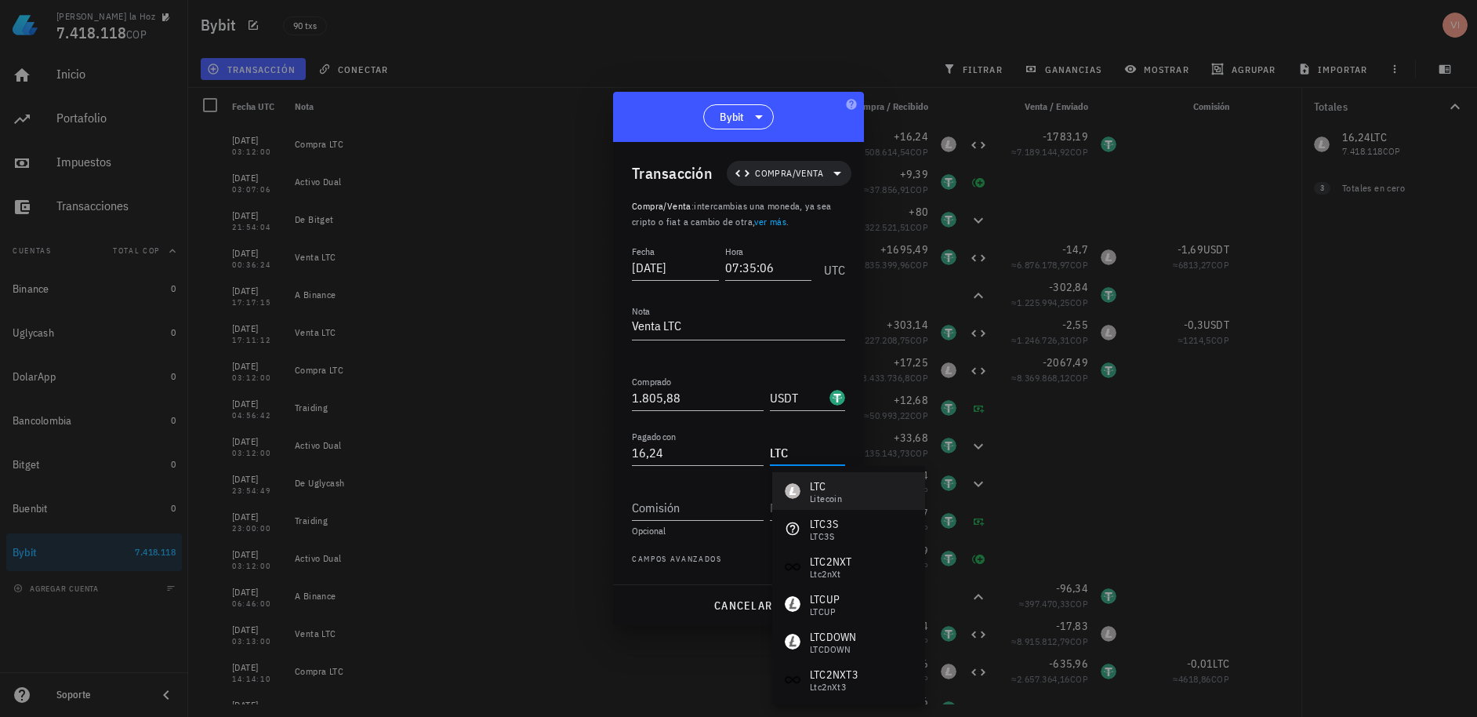
click at [816, 502] on div "Litecoin" at bounding box center [826, 498] width 32 height 9
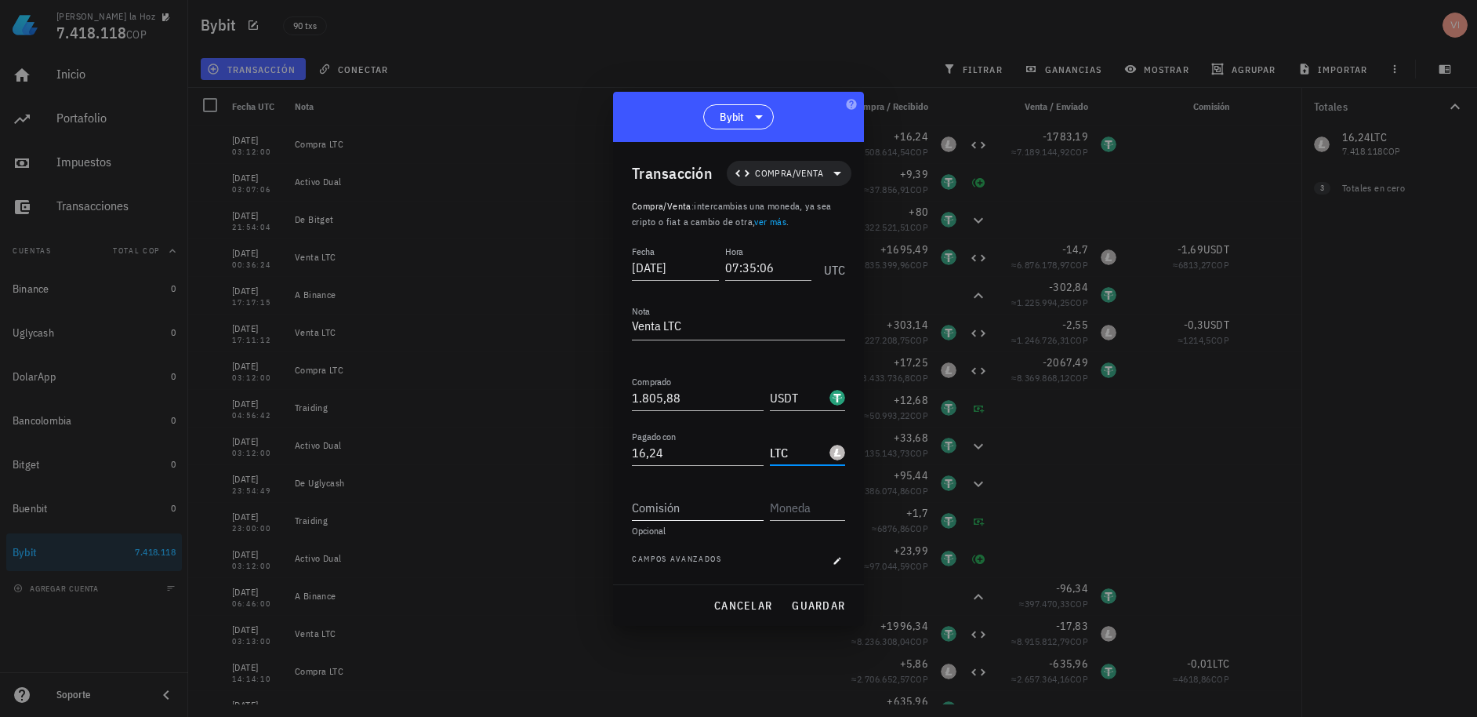
type input "LTC"
click at [740, 515] on input "Comisión" at bounding box center [698, 507] width 132 height 25
type input "1,8"
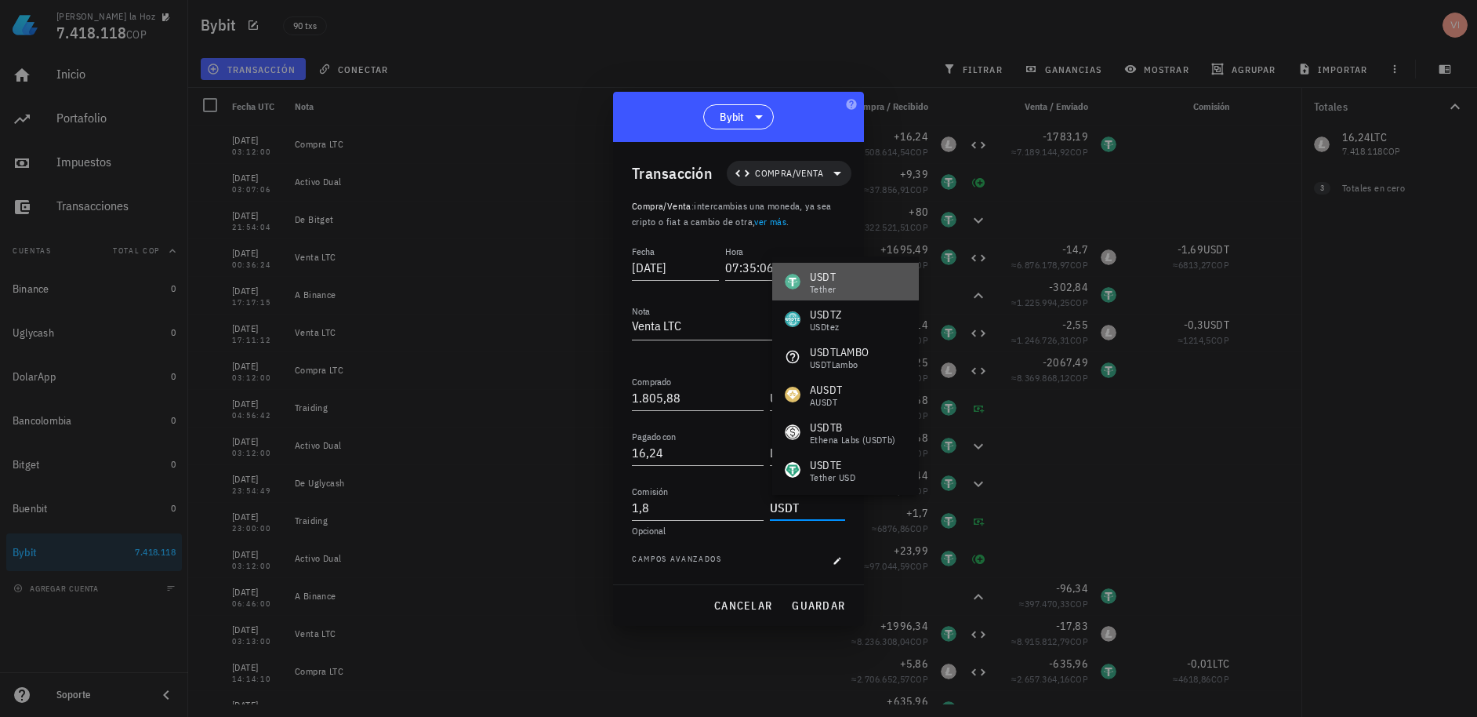
click at [824, 287] on div "Tether" at bounding box center [823, 289] width 26 height 9
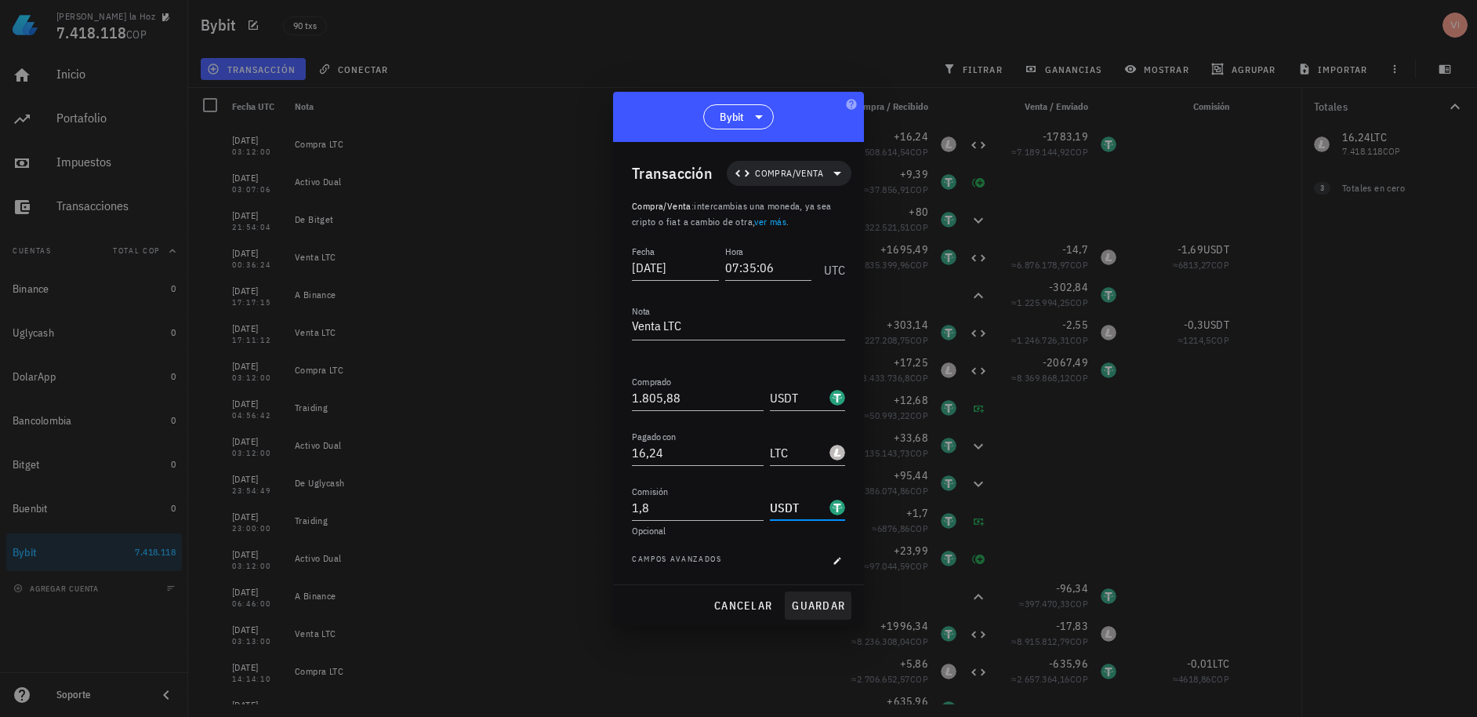
type input "USDT"
click at [803, 605] on span "guardar" at bounding box center [818, 605] width 54 height 14
